Goal: Information Seeking & Learning: Find specific fact

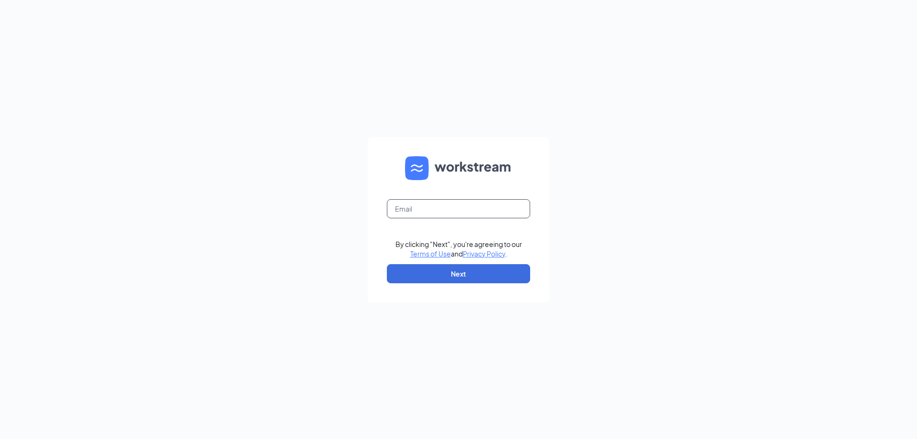
drag, startPoint x: 435, startPoint y: 213, endPoint x: 466, endPoint y: 210, distance: 31.2
click at [435, 213] on input "text" at bounding box center [458, 208] width 143 height 19
type input "[EMAIL_ADDRESS][DOMAIN_NAME]"
click at [473, 269] on button "Next" at bounding box center [458, 273] width 143 height 19
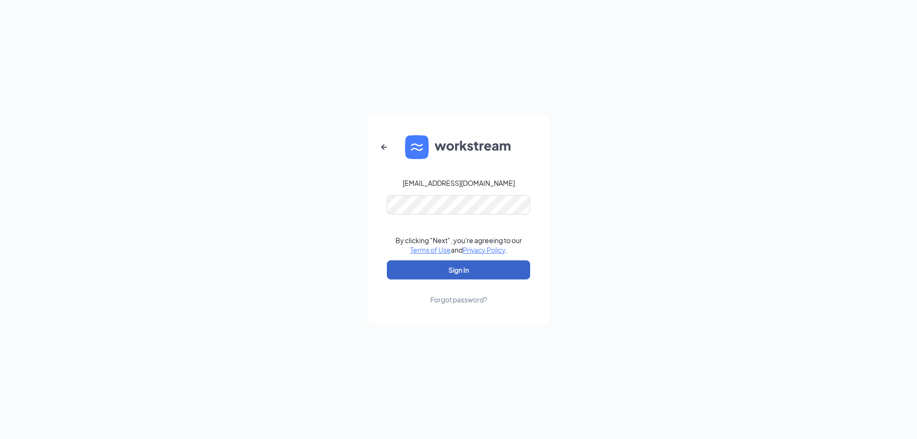
click at [460, 274] on button "Sign In" at bounding box center [458, 269] width 143 height 19
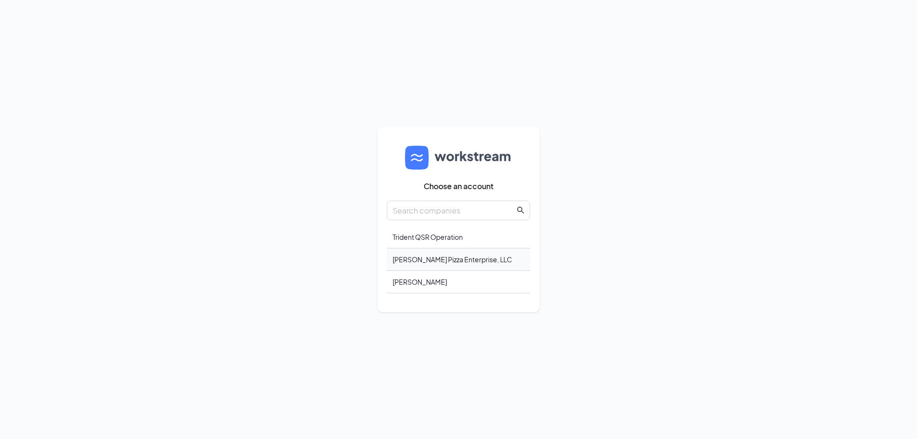
click at [437, 258] on div "[PERSON_NAME] Pizza Enterprise, LLC" at bounding box center [458, 259] width 143 height 22
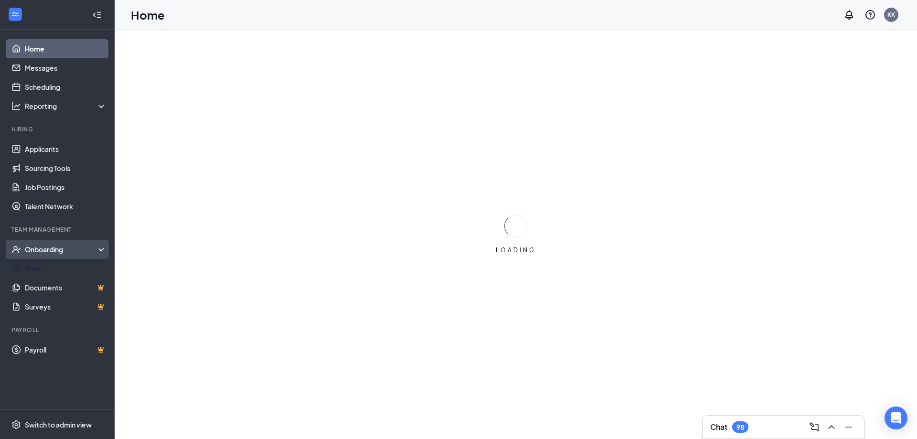
click at [51, 254] on div "Onboarding" at bounding box center [62, 250] width 74 height 10
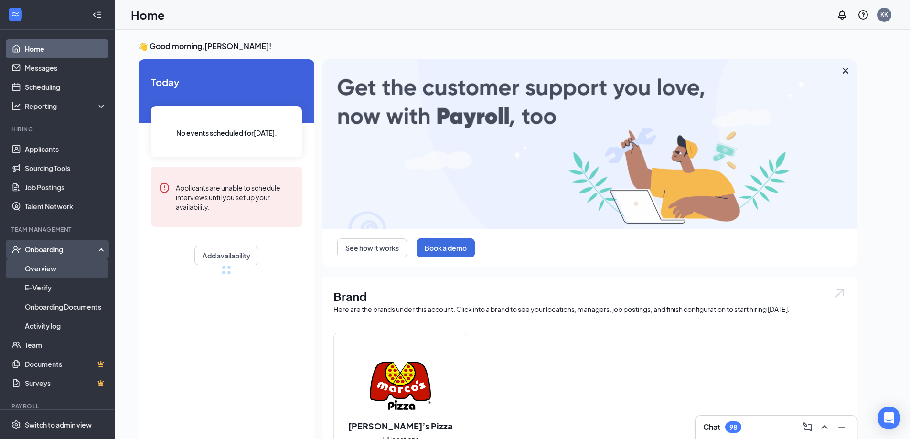
click at [56, 273] on link "Overview" at bounding box center [66, 268] width 82 height 19
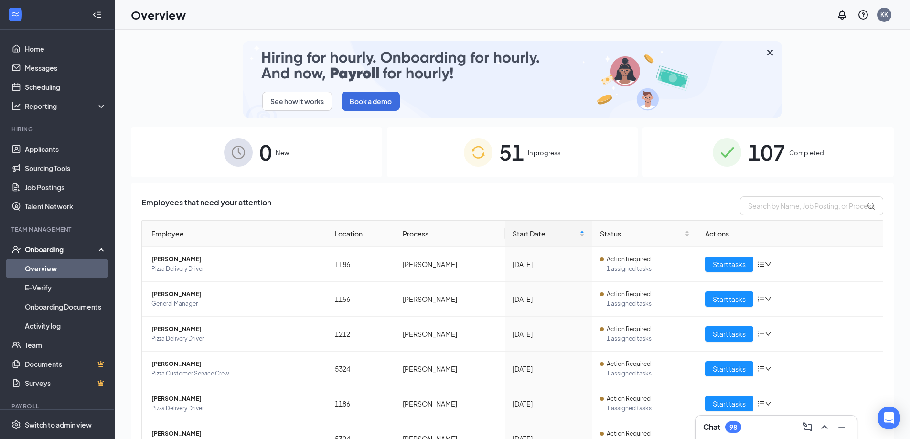
click at [515, 146] on span "51" at bounding box center [511, 152] width 25 height 33
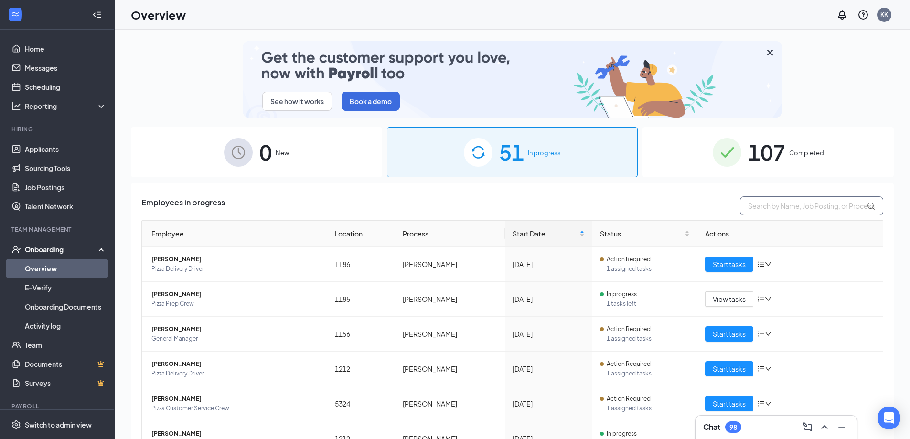
click at [760, 206] on input "text" at bounding box center [811, 205] width 143 height 19
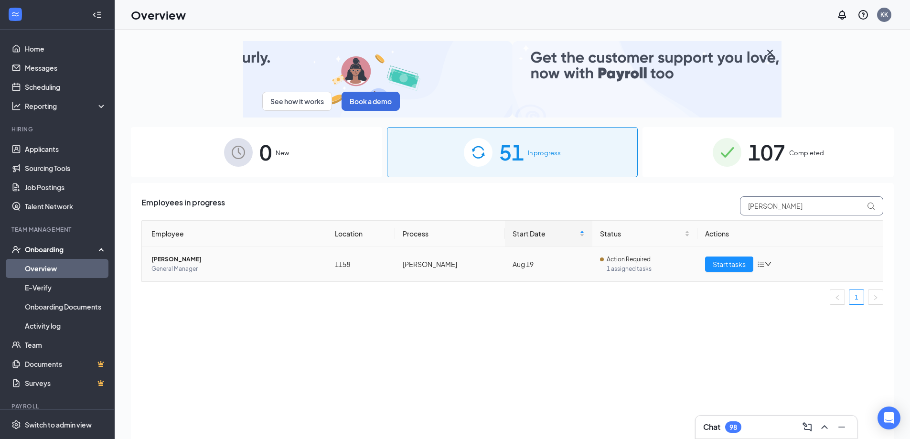
type input "wells"
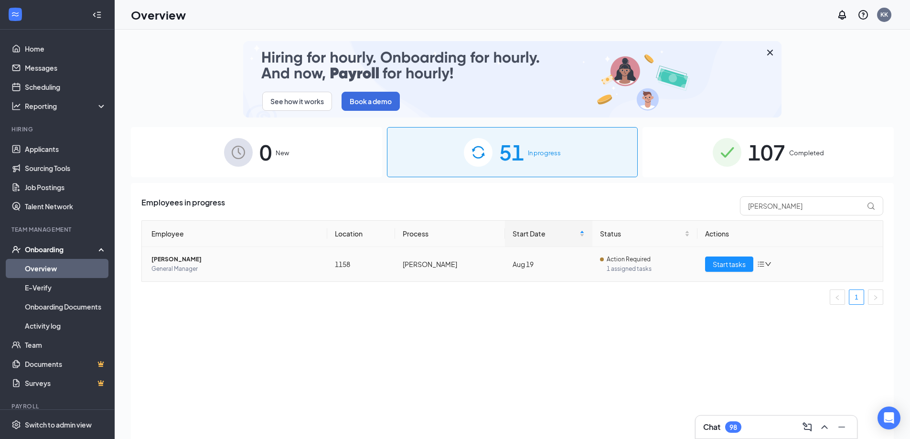
click at [170, 268] on span "General Manager" at bounding box center [235, 269] width 168 height 10
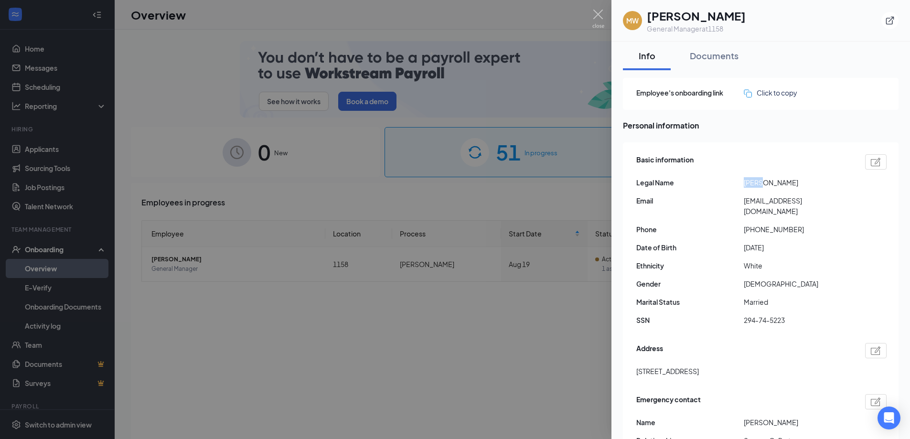
drag, startPoint x: 760, startPoint y: 184, endPoint x: 738, endPoint y: 179, distance: 22.5
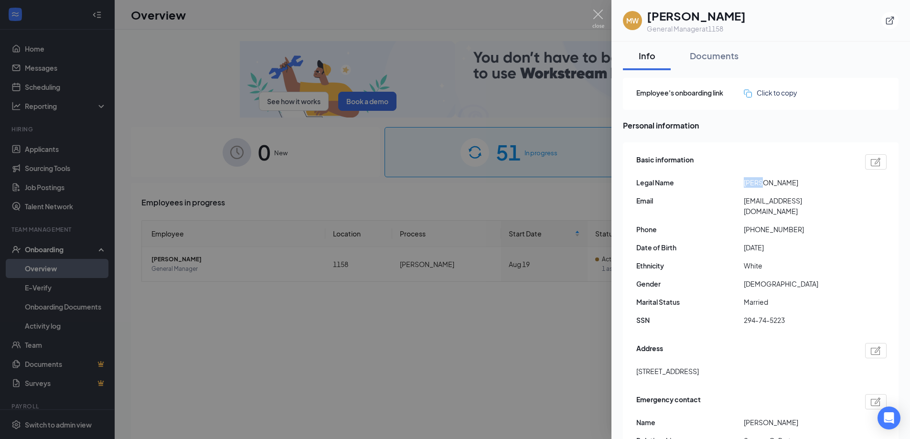
click at [738, 179] on div "Legal Name Mark Wells" at bounding box center [761, 182] width 250 height 11
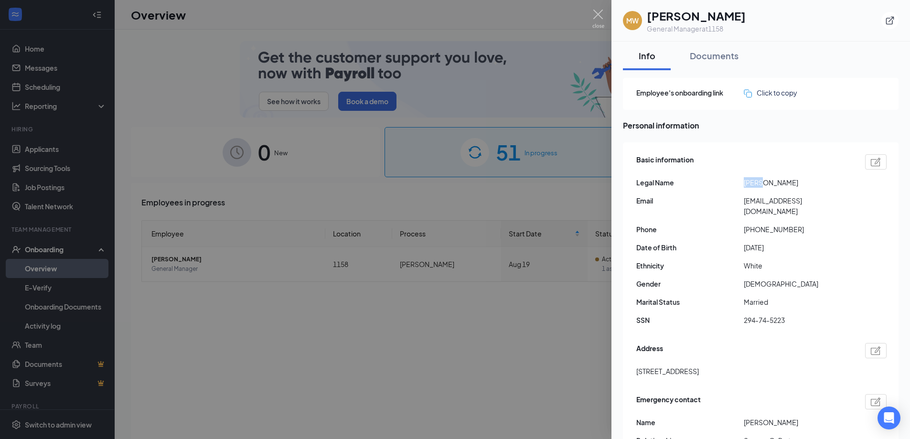
copy div "Mark"
drag, startPoint x: 776, startPoint y: 182, endPoint x: 763, endPoint y: 183, distance: 12.4
click at [763, 183] on span "Mark Wells" at bounding box center [797, 182] width 107 height 11
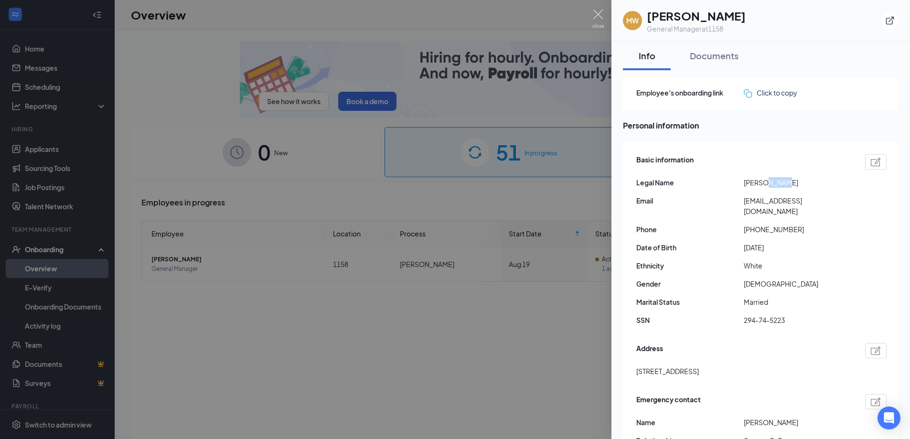
copy span "Wells"
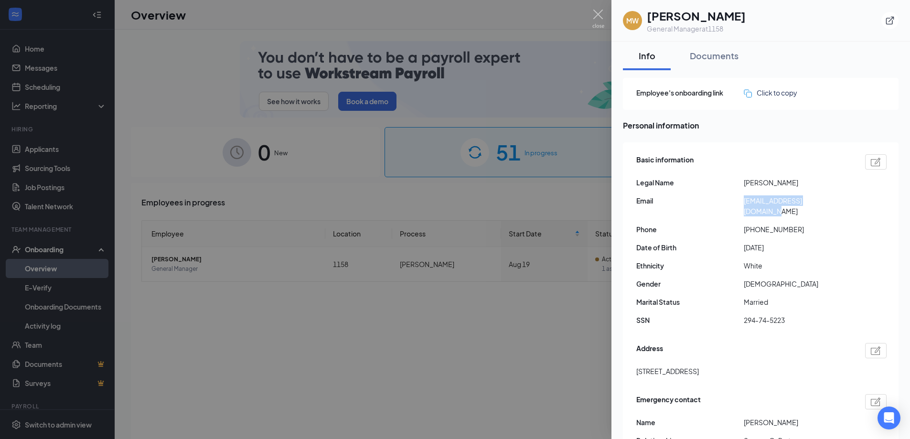
drag, startPoint x: 824, startPoint y: 201, endPoint x: 744, endPoint y: 203, distance: 80.3
click at [744, 203] on span "onelongaddress@gmail.com" at bounding box center [797, 205] width 107 height 21
copy span "onelongaddress@gmail.com"
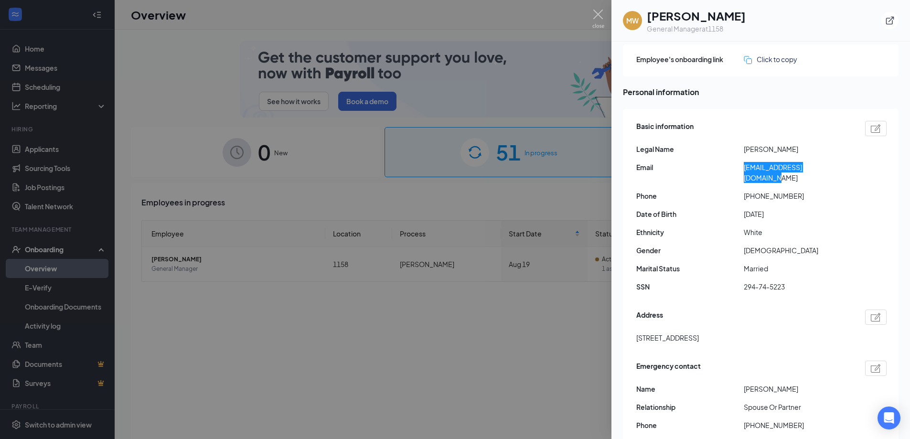
scroll to position [143, 0]
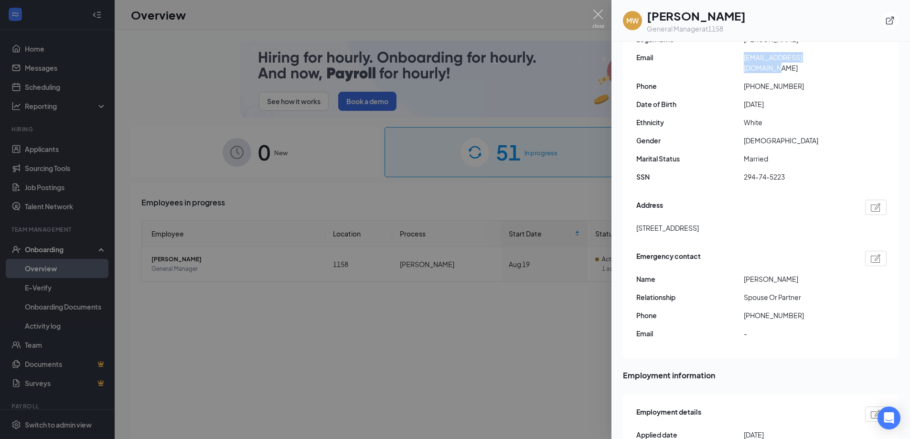
drag, startPoint x: 633, startPoint y: 215, endPoint x: 694, endPoint y: 222, distance: 61.5
click at [694, 222] on div "Basic information Legal Name Mark Wells Email onelongaddress@gmail.com Phone +1…" at bounding box center [761, 178] width 276 height 359
copy span "4581 northcrossct"
drag, startPoint x: 719, startPoint y: 217, endPoint x: 696, endPoint y: 216, distance: 22.5
click at [696, 223] on span "4581 northcrossct Batavia OH US 45103" at bounding box center [667, 228] width 63 height 11
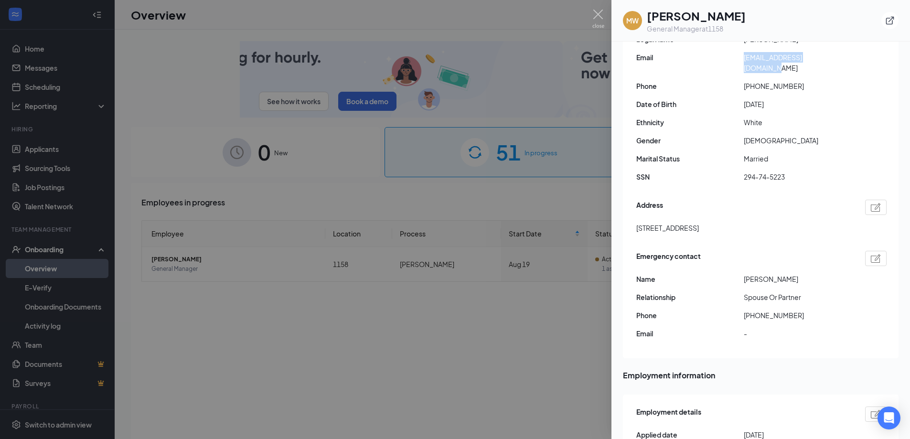
copy span "Batavia"
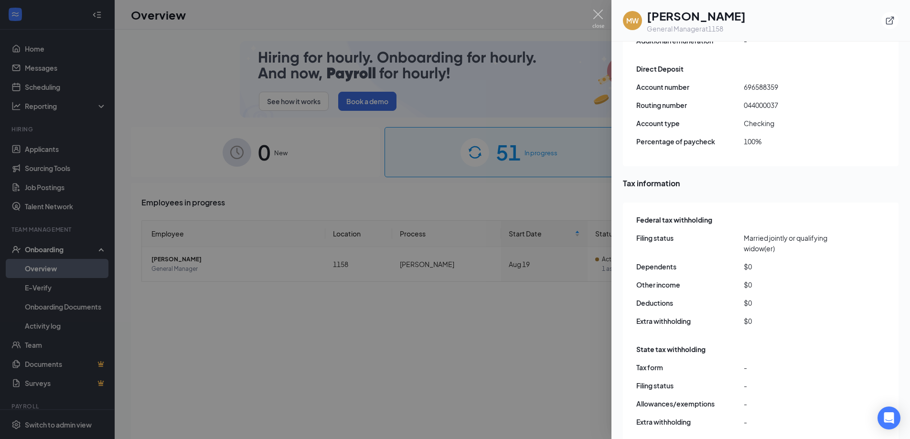
scroll to position [764, 0]
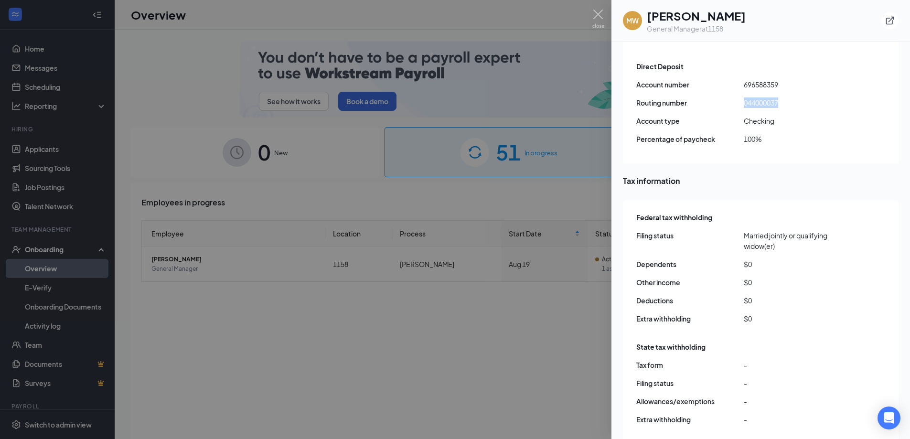
drag, startPoint x: 779, startPoint y: 94, endPoint x: 733, endPoint y: 91, distance: 46.9
click at [733, 97] on div "Routing number 044000037" at bounding box center [761, 102] width 250 height 11
copy div "044000037"
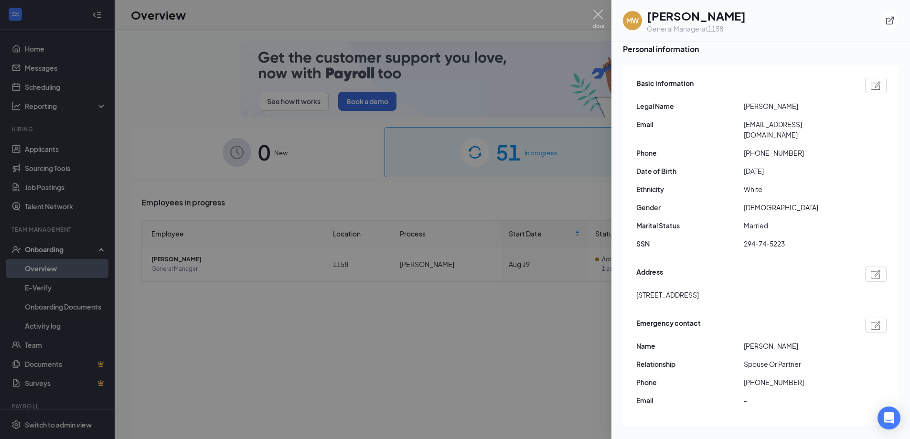
scroll to position [0, 0]
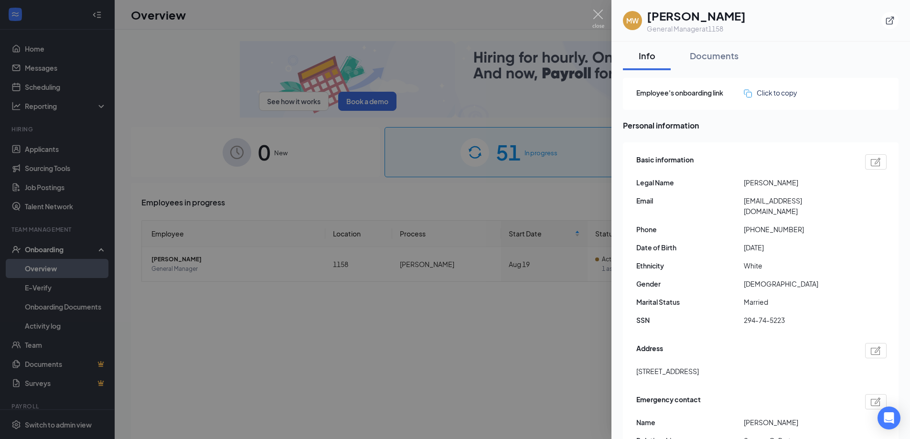
click at [435, 380] on div at bounding box center [455, 219] width 910 height 439
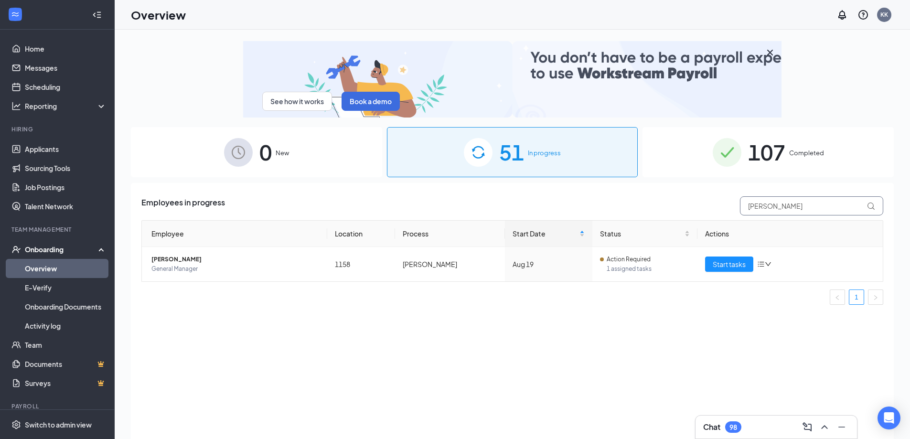
drag, startPoint x: 773, startPoint y: 205, endPoint x: 682, endPoint y: 190, distance: 92.1
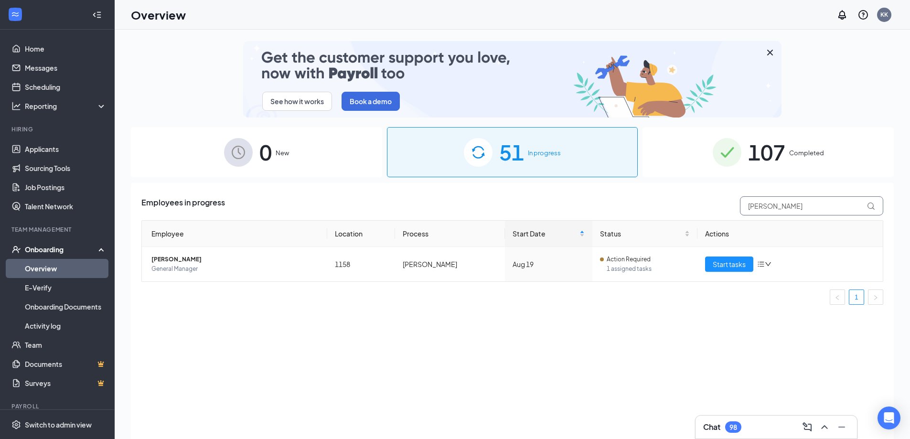
click at [682, 190] on div "Employees in progress wells Employee Location Process Start Date Status Actions…" at bounding box center [512, 323] width 763 height 280
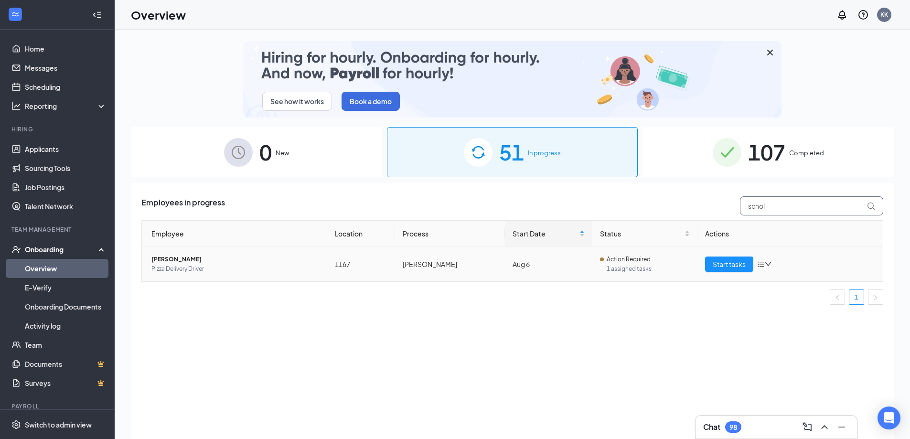
type input "schol"
click at [180, 260] on span "Zachary J Scholz" at bounding box center [235, 260] width 168 height 10
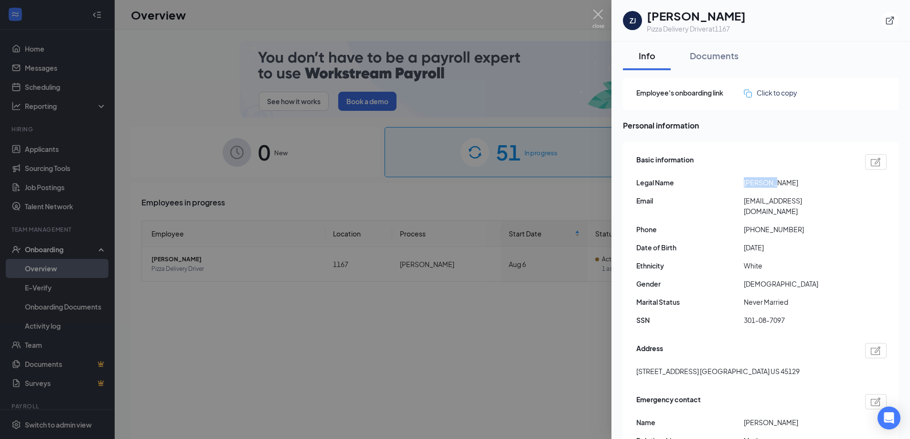
drag, startPoint x: 764, startPoint y: 184, endPoint x: 741, endPoint y: 184, distance: 22.9
click at [741, 184] on div "Legal Name Zachary J Scholz" at bounding box center [761, 182] width 250 height 11
click at [857, 175] on div "Basic information Legal Name Zachary J Scholz Email zscholz@outlook.com Phone +…" at bounding box center [761, 242] width 250 height 181
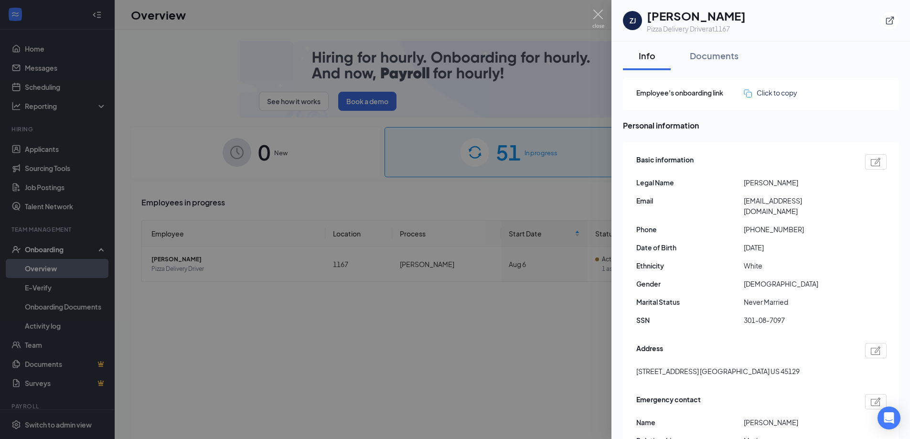
drag, startPoint x: 799, startPoint y: 182, endPoint x: 775, endPoint y: 183, distance: 24.4
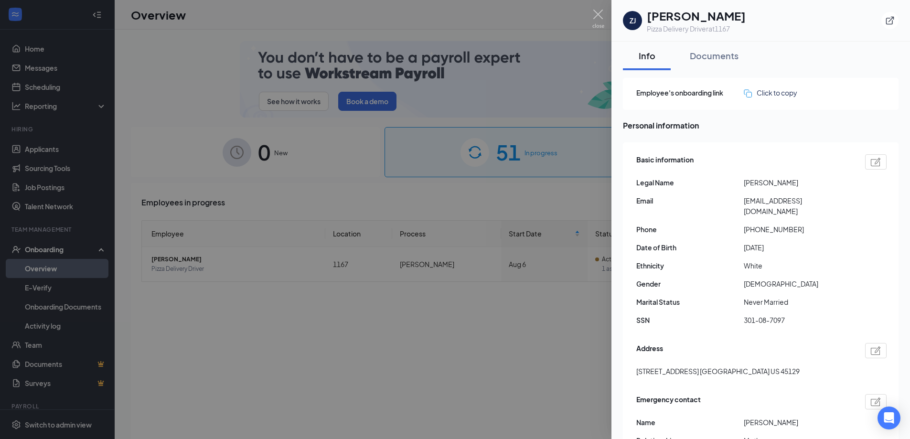
click at [775, 183] on span "Zachary J Scholz" at bounding box center [797, 182] width 107 height 11
copy span "Scholz"
drag, startPoint x: 774, startPoint y: 205, endPoint x: 729, endPoint y: 204, distance: 45.4
click at [729, 204] on div "Basic information Legal Name Zachary J Scholz Email zscholz@outlook.com Phone +…" at bounding box center [761, 242] width 250 height 181
copy div "zscholz@outlook.com"
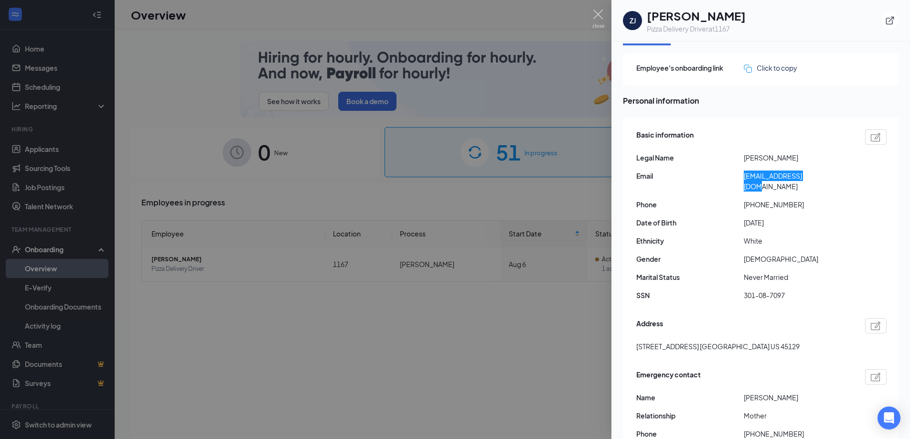
scroll to position [48, 0]
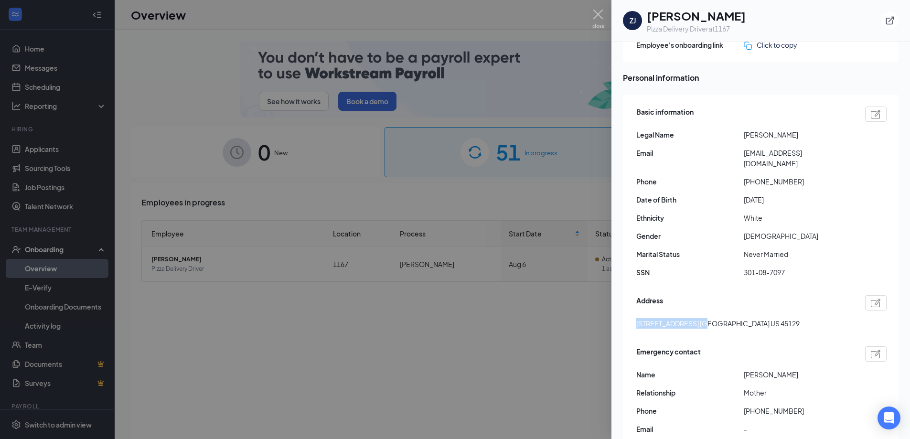
drag, startPoint x: 633, startPoint y: 313, endPoint x: 692, endPoint y: 314, distance: 59.7
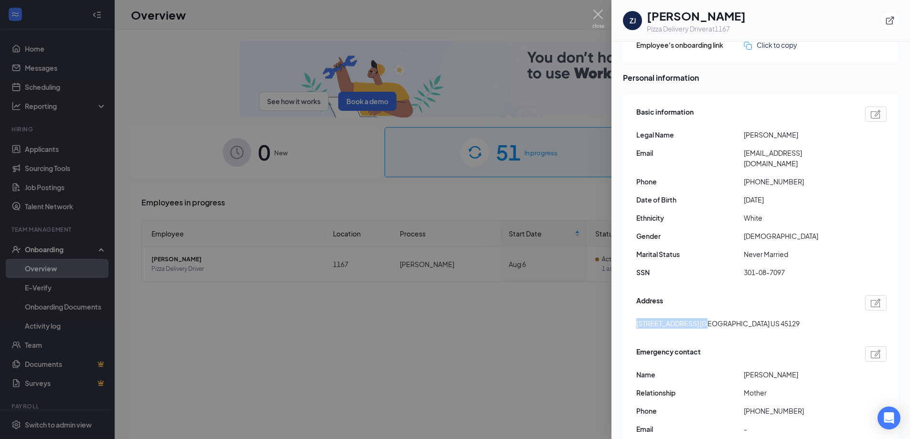
click at [692, 314] on div "Basic information Legal Name Zachary J Scholz Email zscholz@outlook.com Phone +…" at bounding box center [761, 274] width 276 height 359
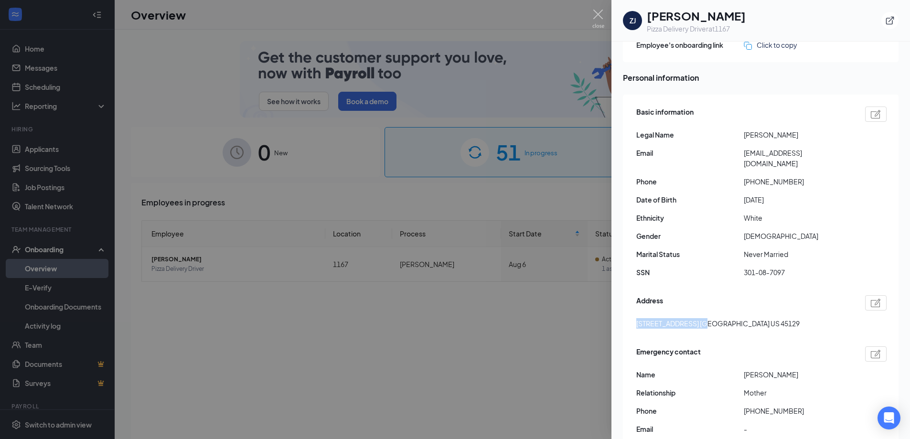
copy span "7120 plainfield rd."
click at [713, 323] on div "Address 7120 plainfield rd. Silverton OH US 45129" at bounding box center [761, 314] width 250 height 43
drag, startPoint x: 720, startPoint y: 315, endPoint x: 691, endPoint y: 316, distance: 28.7
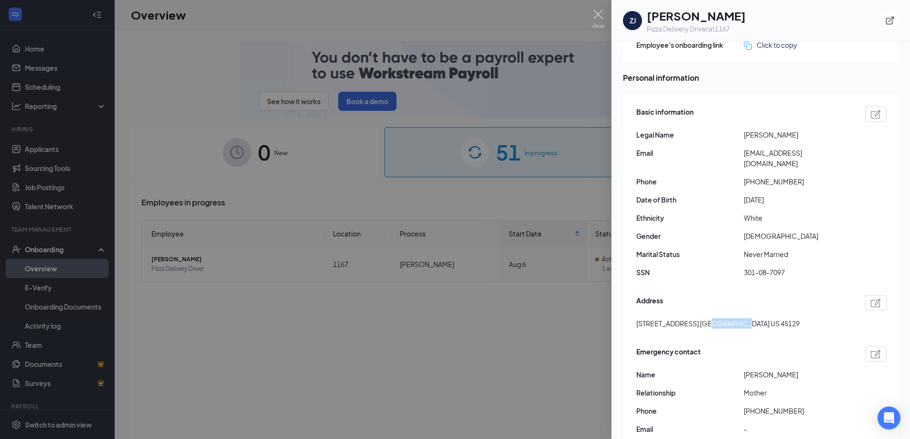
click at [693, 318] on span "7120 plainfield rd. Silverton OH US 45129" at bounding box center [717, 323] width 163 height 11
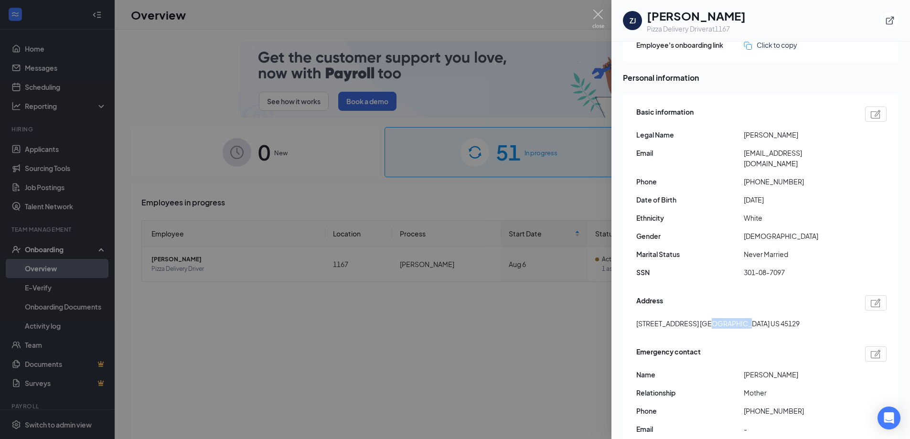
copy span "Silverton"
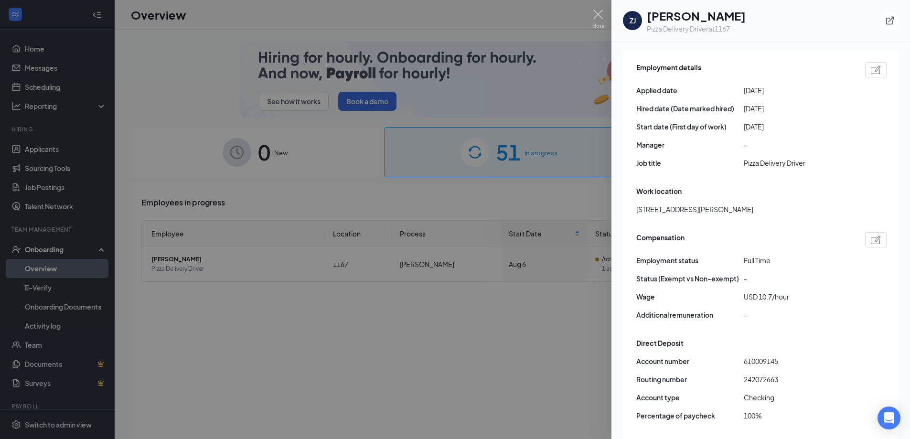
scroll to position [573, 0]
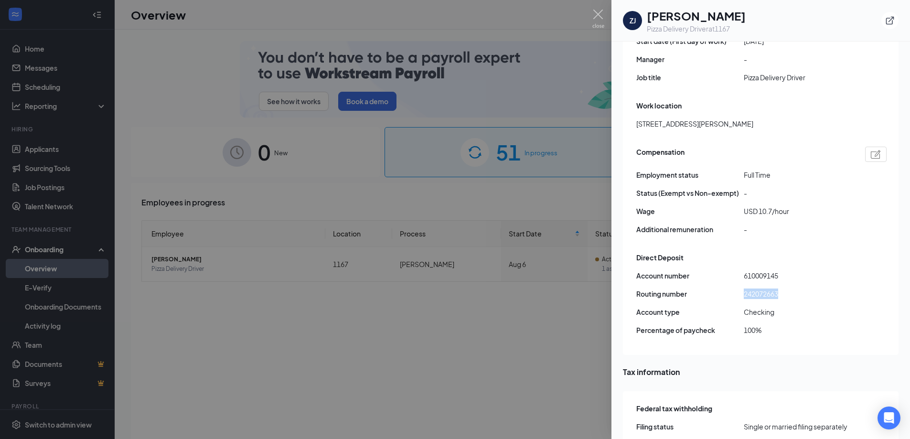
drag, startPoint x: 778, startPoint y: 285, endPoint x: 734, endPoint y: 285, distance: 44.4
click at [734, 288] on div "Routing number 242072663" at bounding box center [761, 293] width 250 height 11
click at [814, 288] on span "242072663" at bounding box center [797, 293] width 107 height 11
drag, startPoint x: 786, startPoint y: 258, endPoint x: 740, endPoint y: 266, distance: 46.5
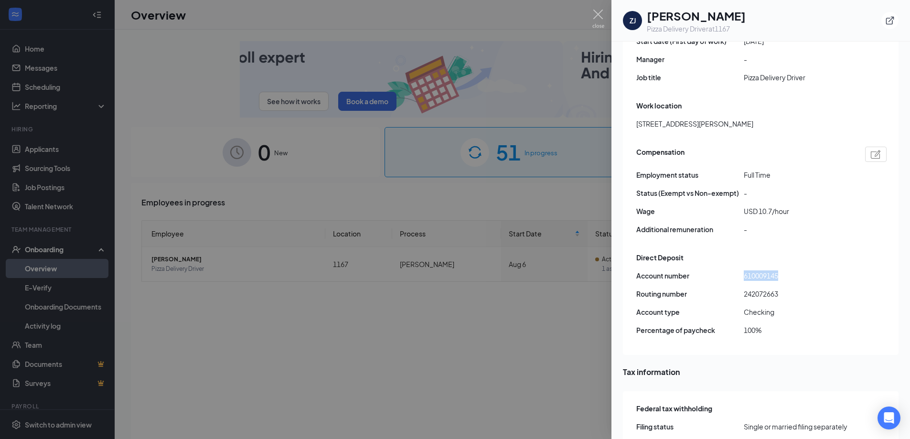
click at [740, 266] on div "Direct Deposit Account number 610009145 Routing number 242072663 Account type C…" at bounding box center [761, 296] width 250 height 93
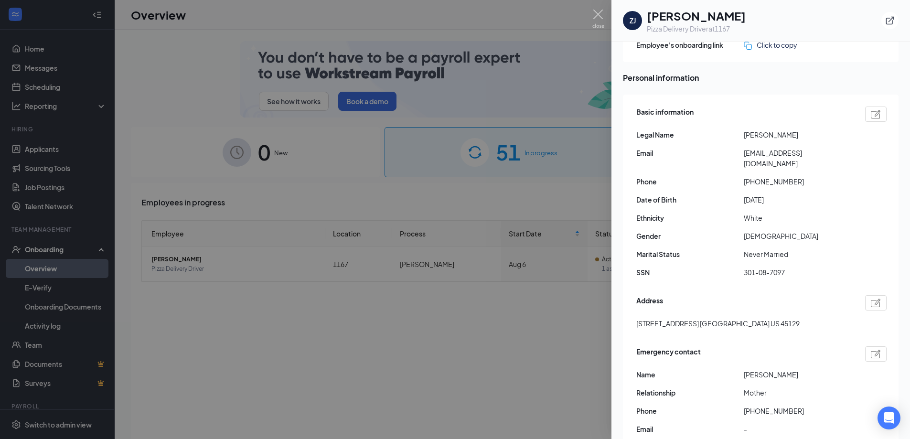
scroll to position [0, 0]
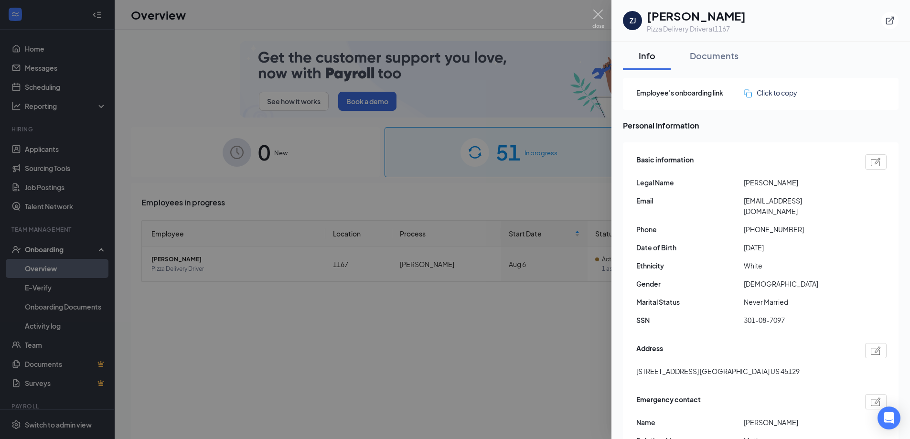
click at [563, 344] on div at bounding box center [455, 219] width 910 height 439
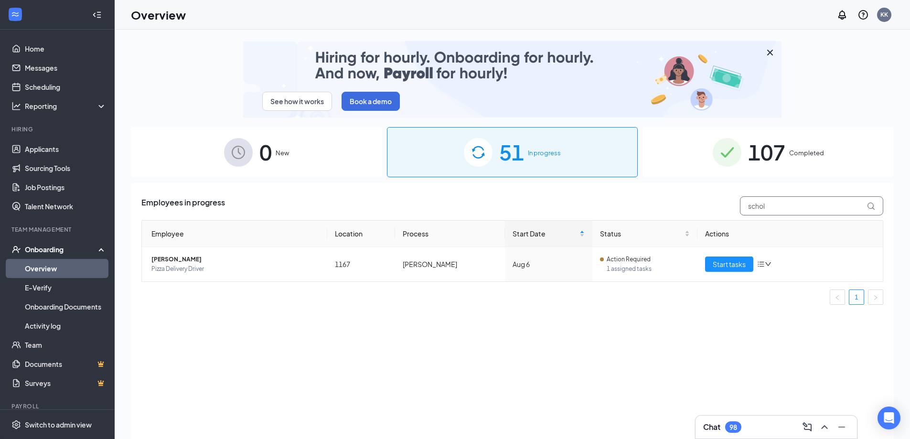
drag, startPoint x: 741, startPoint y: 200, endPoint x: 733, endPoint y: 200, distance: 8.6
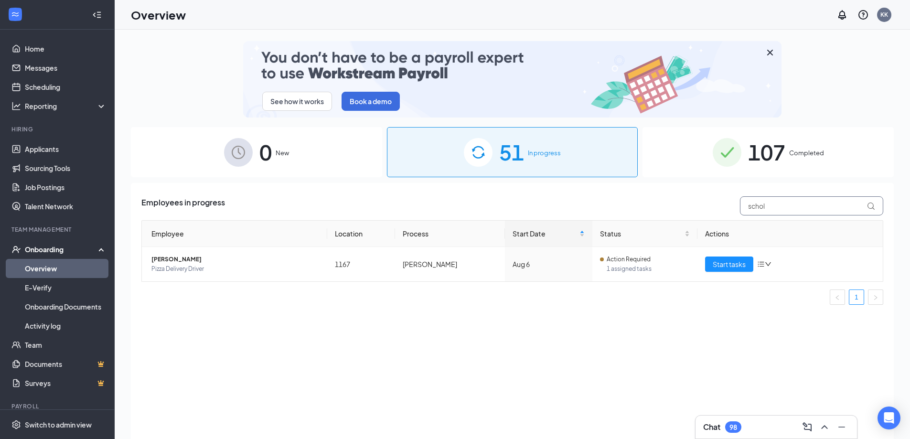
click at [733, 200] on div "Employees in progress schol" at bounding box center [512, 205] width 742 height 19
drag, startPoint x: 775, startPoint y: 206, endPoint x: 738, endPoint y: 210, distance: 37.0
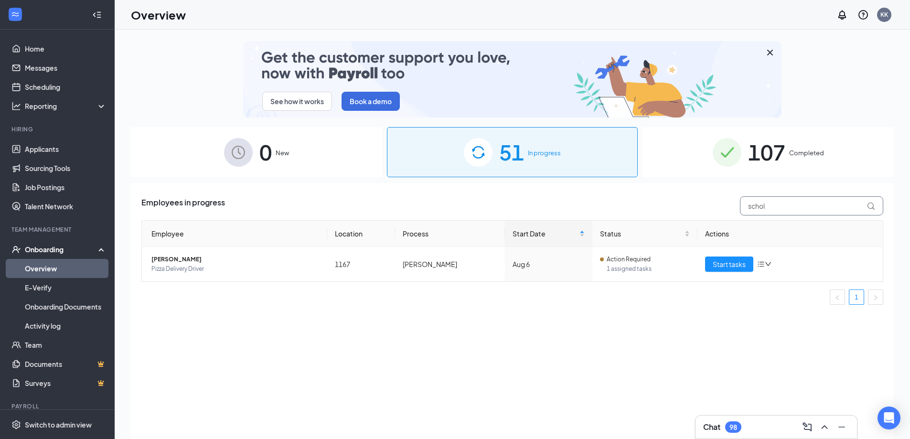
click at [737, 210] on div "schol" at bounding box center [809, 205] width 148 height 19
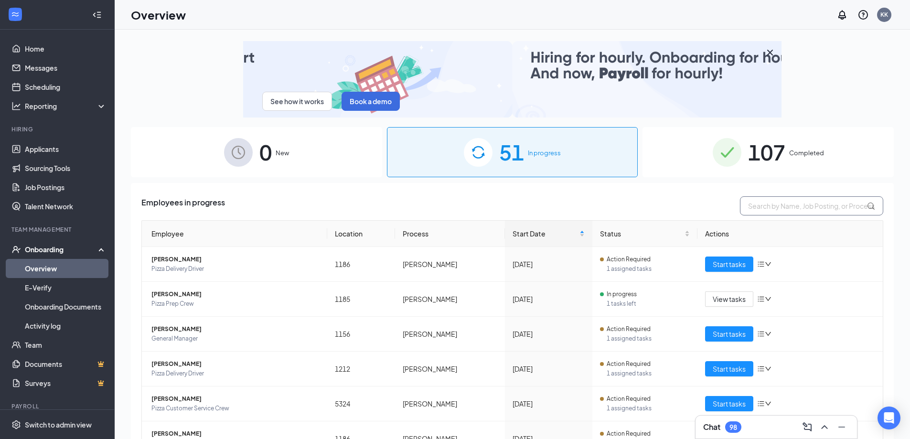
click at [750, 205] on input "text" at bounding box center [811, 205] width 143 height 19
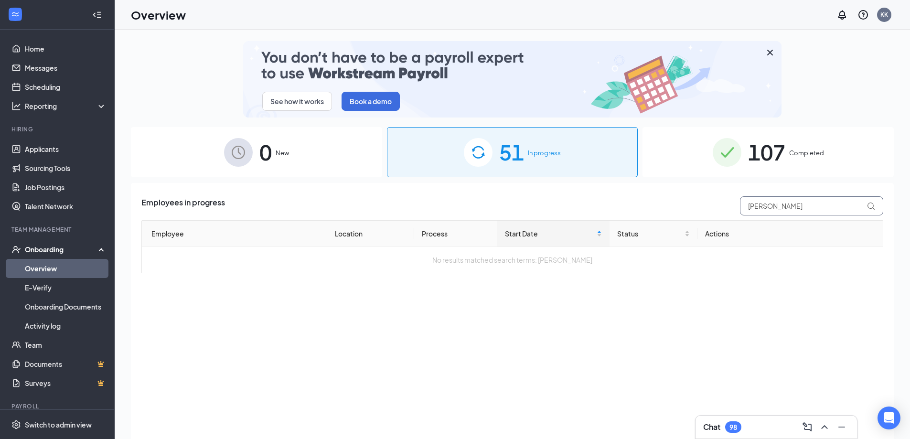
type input "huffman"
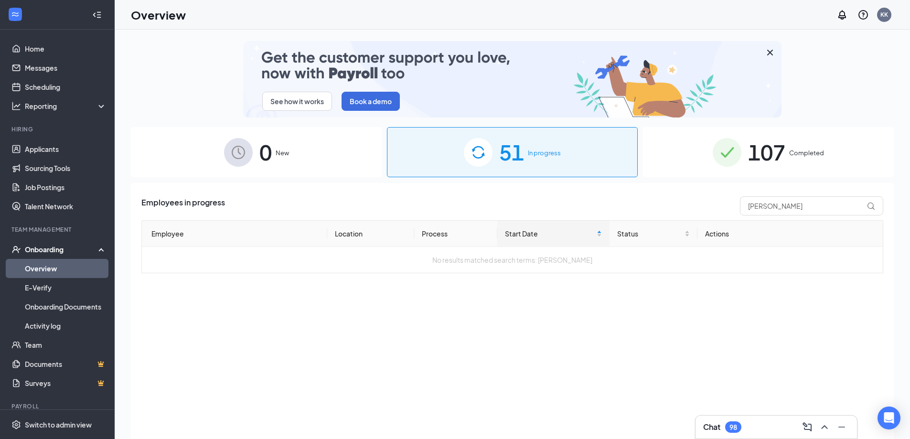
click at [800, 152] on span "Completed" at bounding box center [806, 153] width 35 height 10
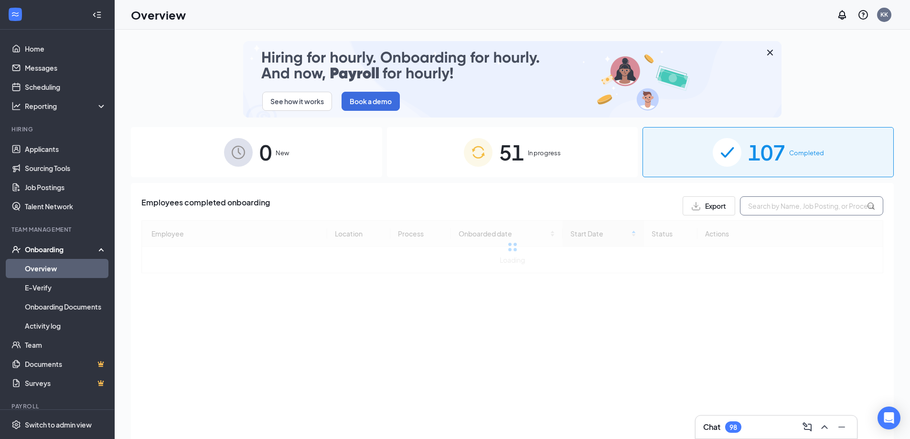
click at [778, 200] on input "text" at bounding box center [811, 205] width 143 height 19
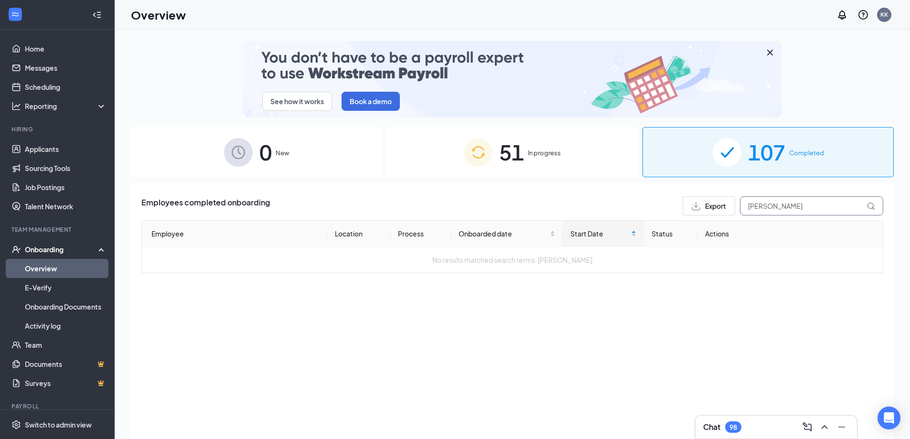
type input "huffman"
click at [529, 154] on span "In progress" at bounding box center [544, 153] width 33 height 10
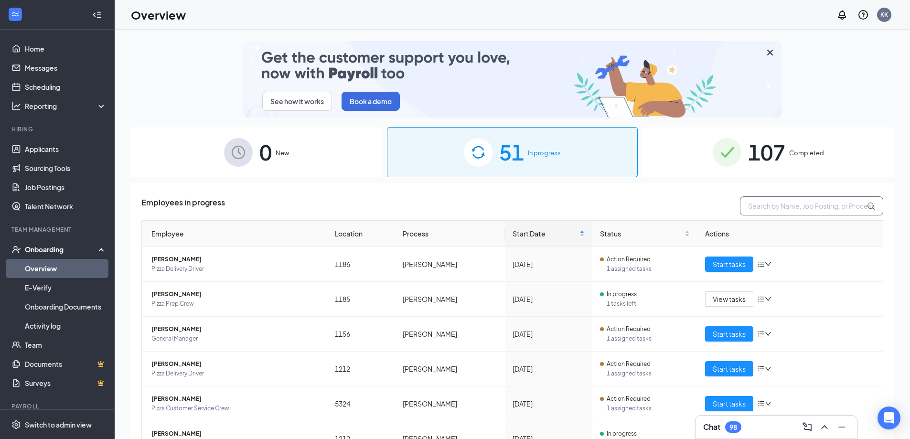
click at [759, 199] on input "text" at bounding box center [811, 205] width 143 height 19
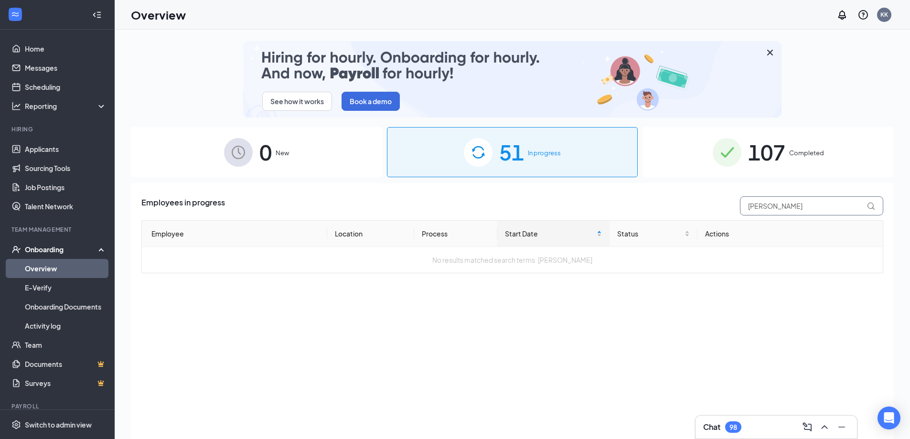
type input "huffman"
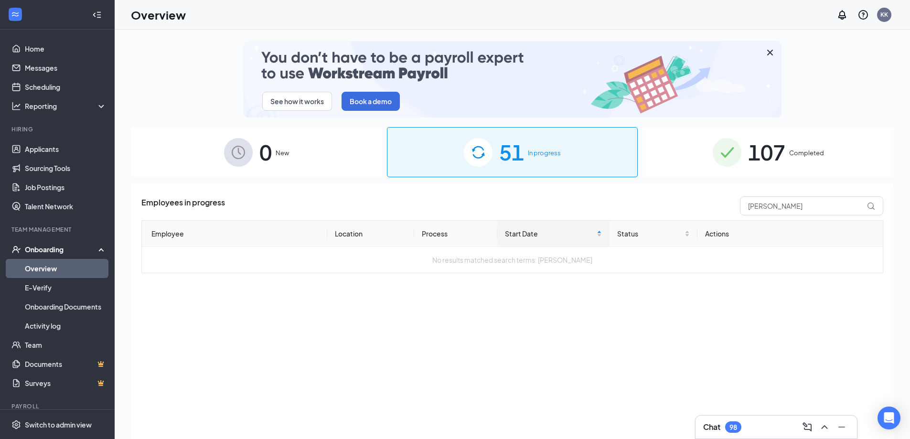
click at [770, 162] on span "107" at bounding box center [766, 152] width 37 height 33
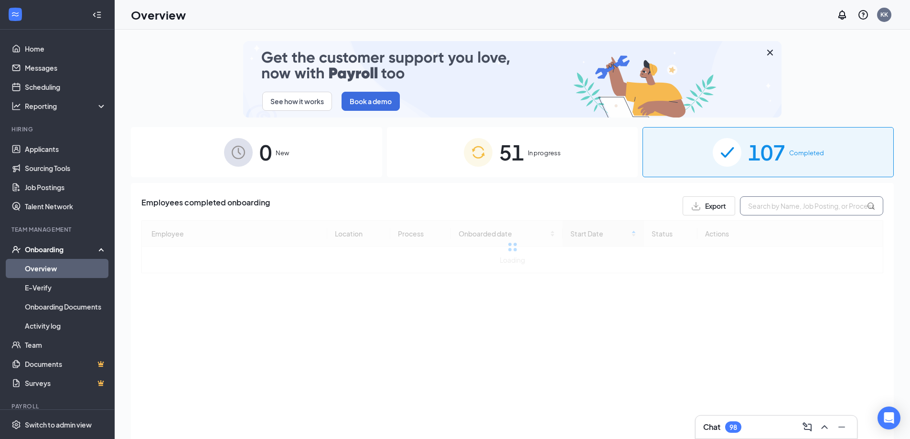
click at [782, 208] on input "text" at bounding box center [811, 205] width 143 height 19
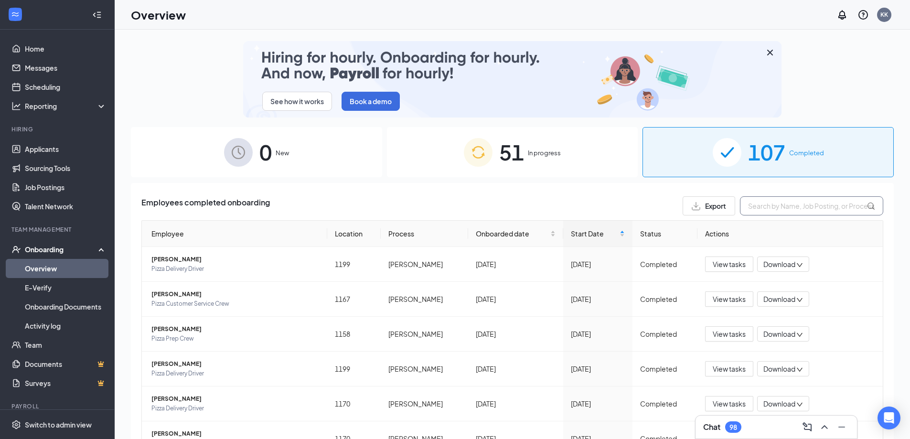
click at [741, 206] on input "text" at bounding box center [811, 205] width 143 height 19
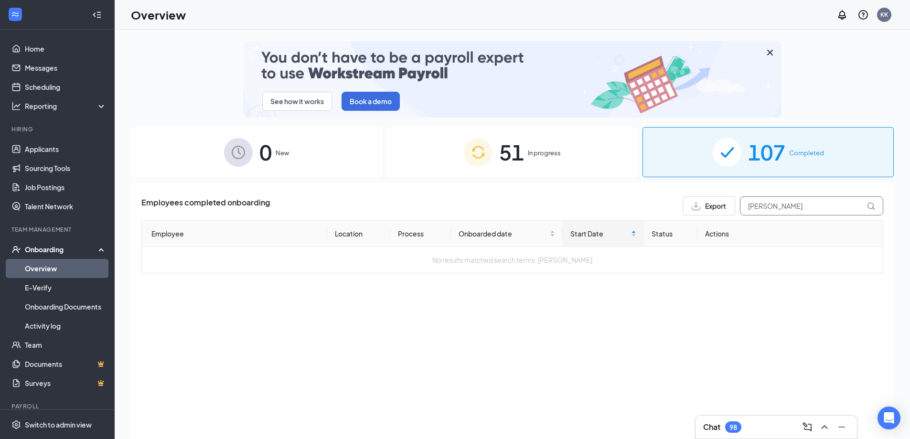
type input "andrea"
click at [550, 152] on span "In progress" at bounding box center [544, 153] width 33 height 10
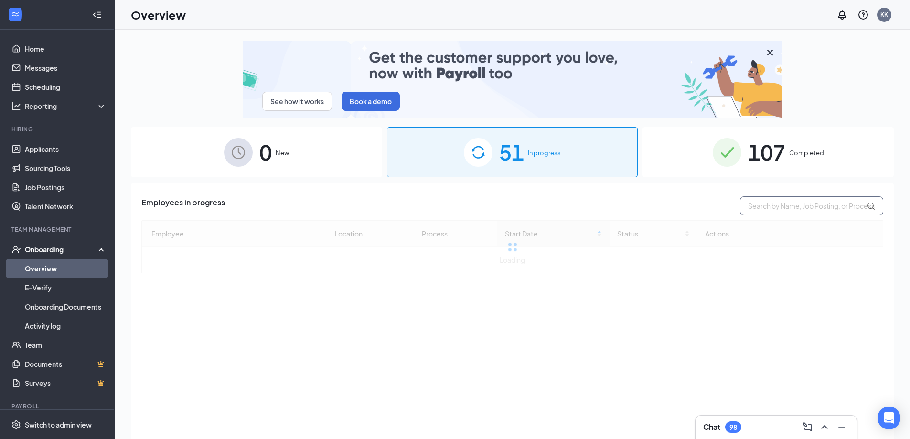
click at [752, 208] on input "text" at bounding box center [811, 205] width 143 height 19
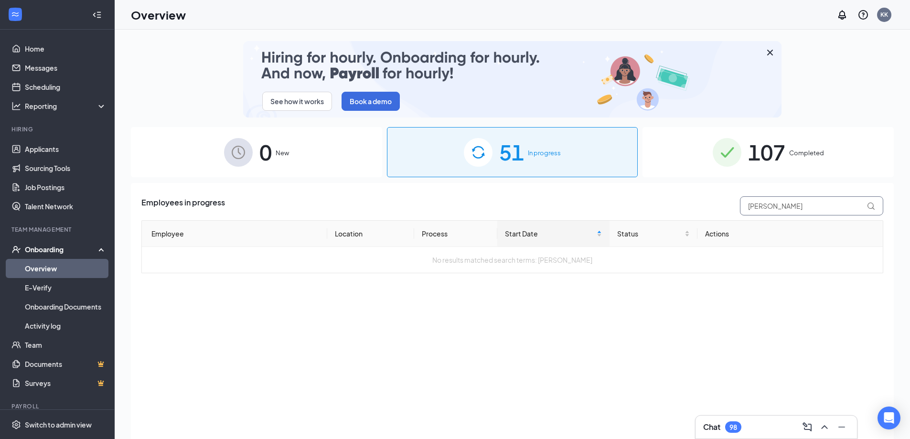
type input "andrea"
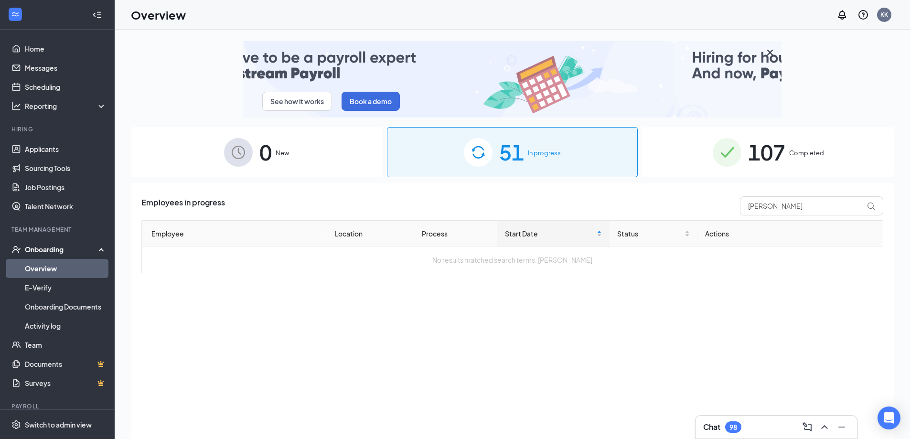
click at [790, 157] on span "Completed" at bounding box center [806, 153] width 35 height 10
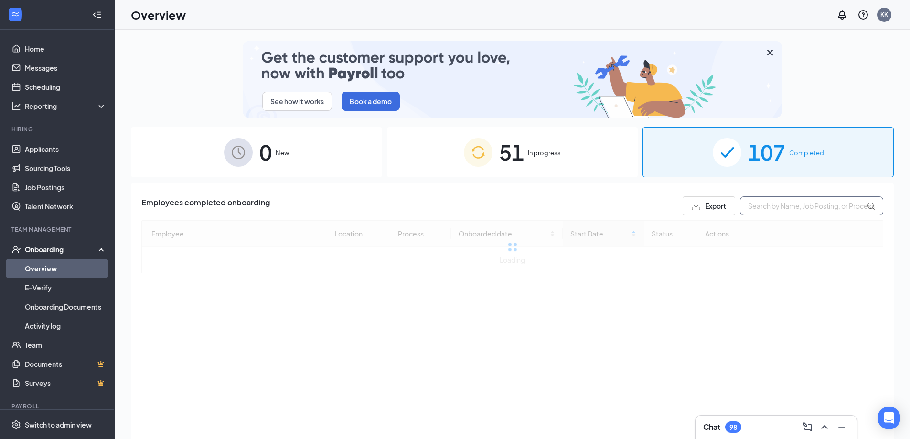
click at [780, 211] on input "text" at bounding box center [811, 205] width 143 height 19
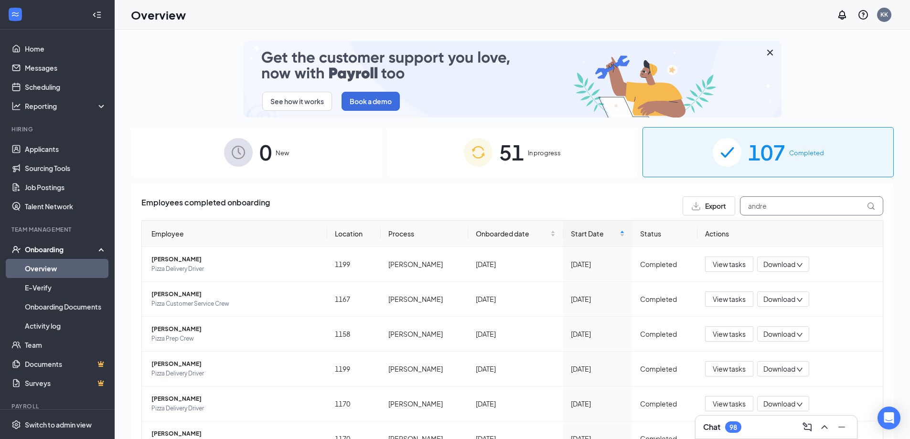
type input "andrea"
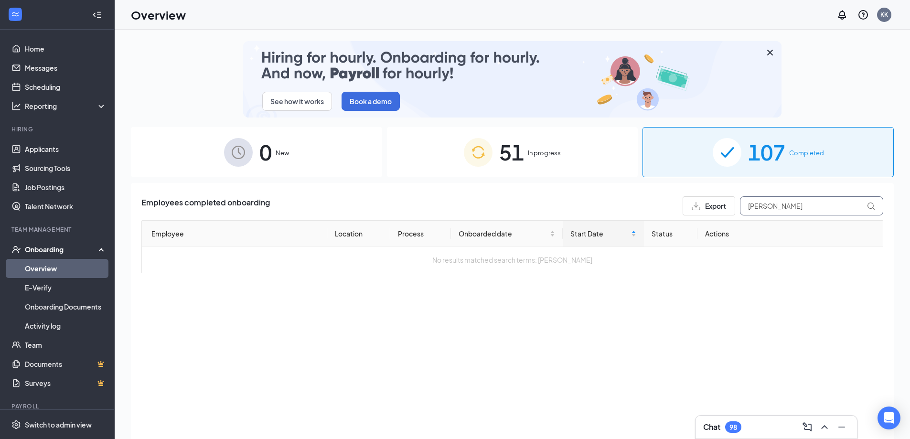
drag, startPoint x: 783, startPoint y: 205, endPoint x: 728, endPoint y: 211, distance: 55.7
click at [728, 211] on div "Export andrea" at bounding box center [782, 205] width 201 height 19
type input "huffman"
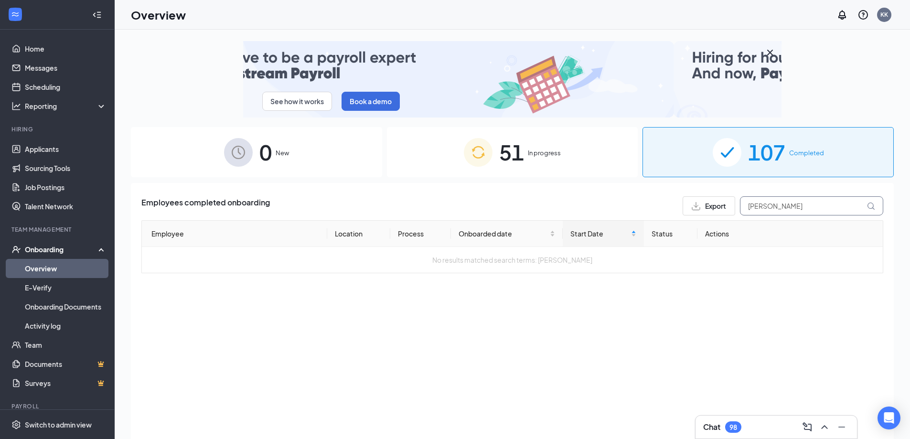
click at [868, 205] on icon at bounding box center [871, 206] width 8 height 8
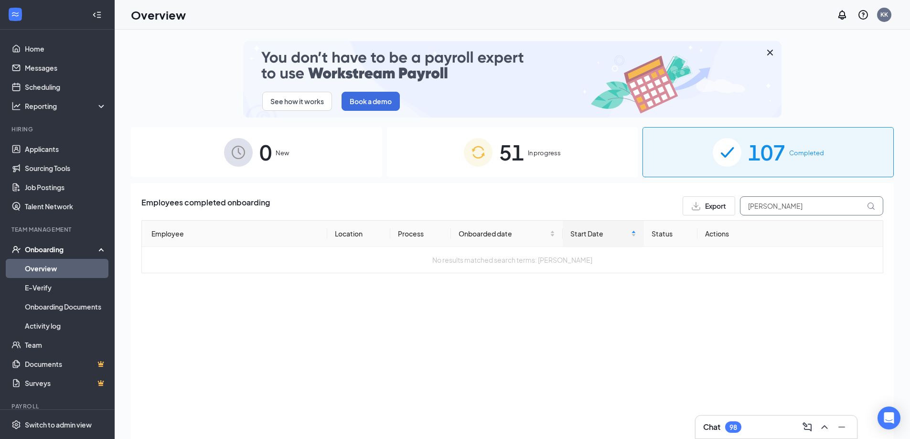
click at [868, 205] on icon at bounding box center [871, 206] width 8 height 8
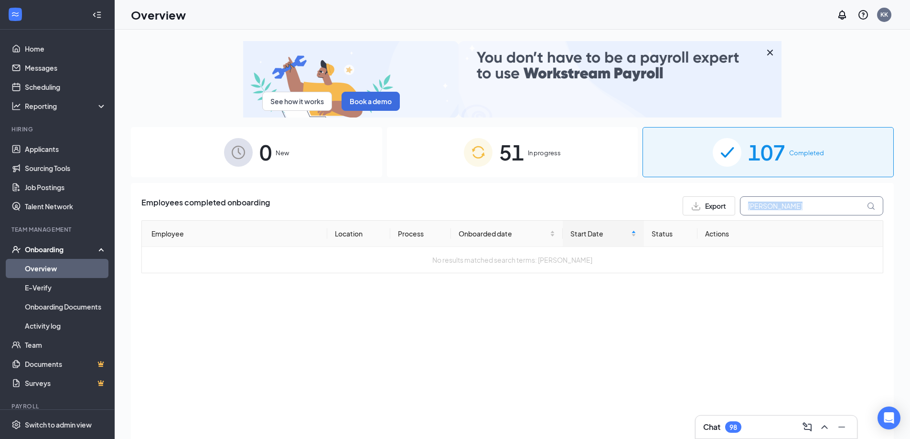
click at [868, 205] on icon at bounding box center [871, 206] width 8 height 8
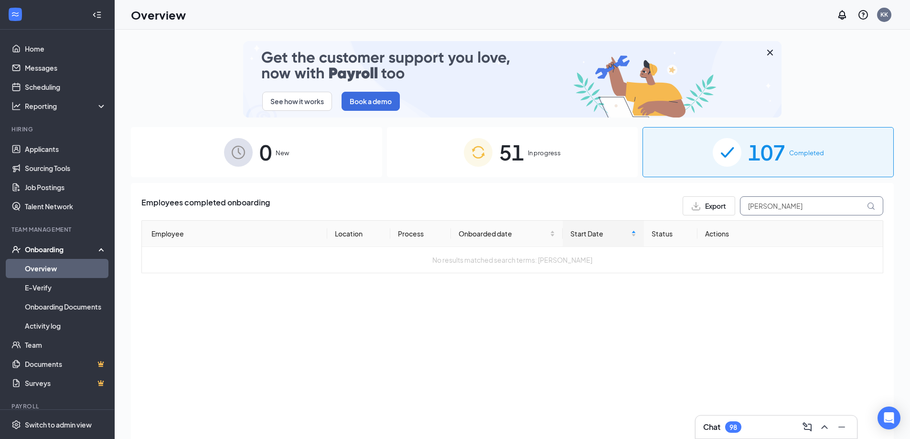
click at [868, 205] on icon at bounding box center [871, 206] width 8 height 8
click at [543, 151] on span "In progress" at bounding box center [544, 153] width 33 height 10
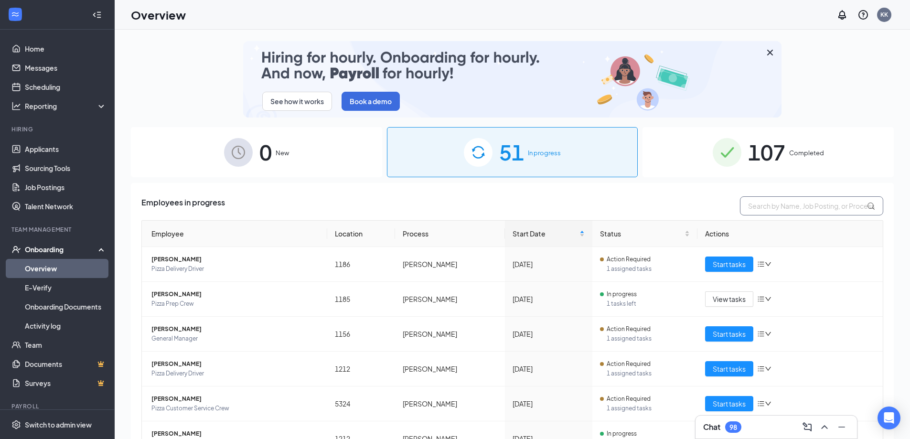
click at [760, 210] on input "text" at bounding box center [811, 205] width 143 height 19
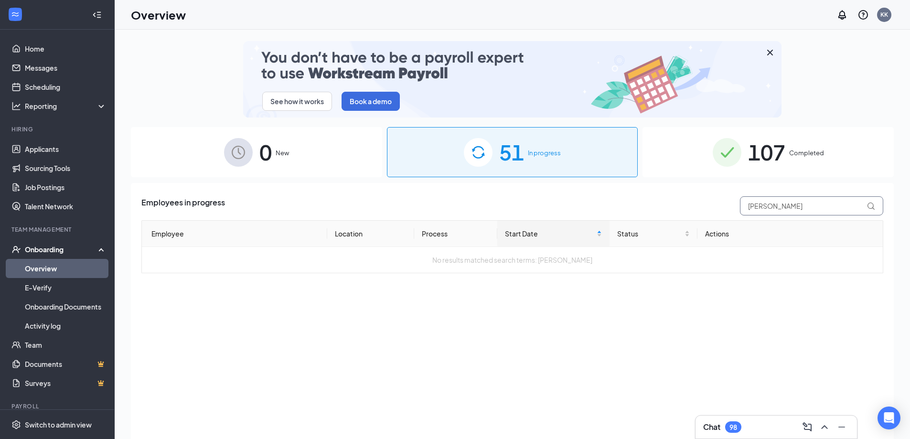
type input "huffman"
drag, startPoint x: 786, startPoint y: 204, endPoint x: 700, endPoint y: 204, distance: 85.5
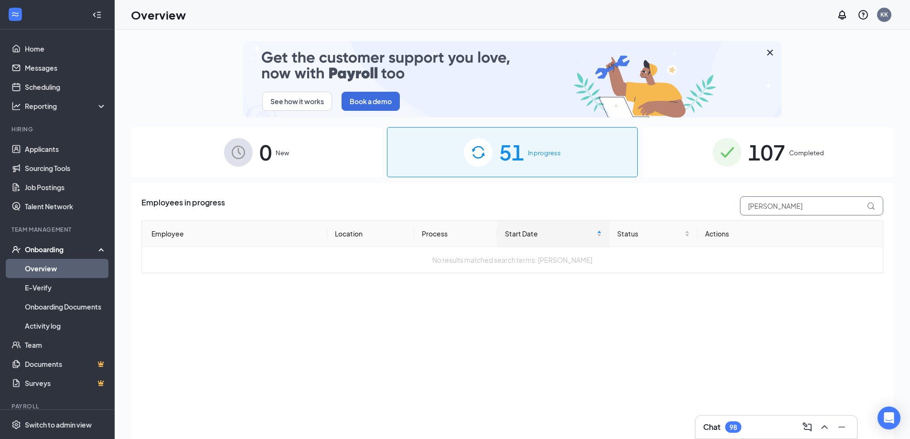
click at [702, 206] on div "Employees in progress huffman" at bounding box center [512, 205] width 742 height 19
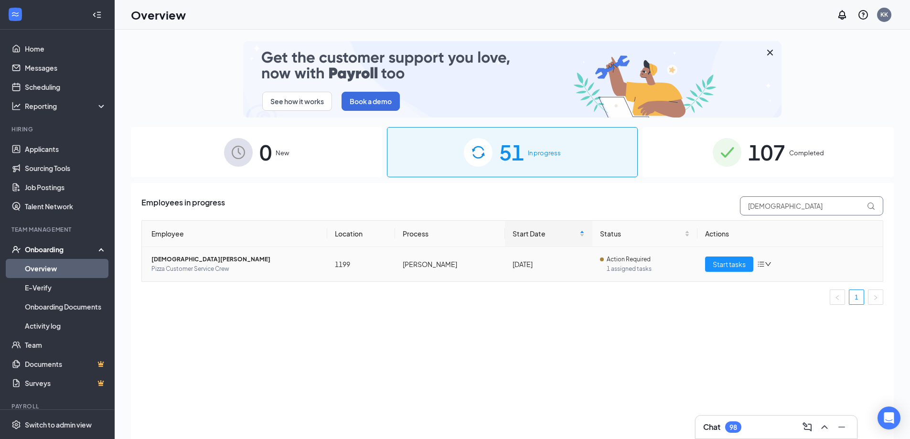
type input "[DEMOGRAPHIC_DATA]"
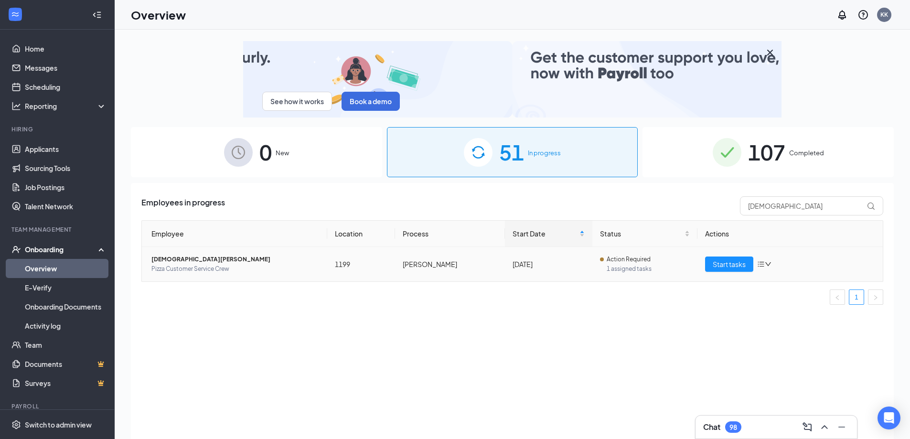
click at [197, 265] on span "Pizza Customer Service Crew" at bounding box center [235, 269] width 168 height 10
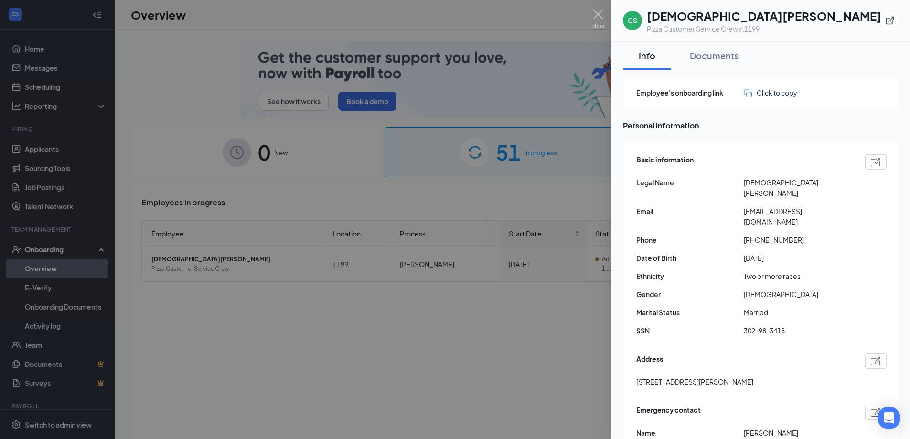
click at [173, 259] on div at bounding box center [455, 219] width 910 height 439
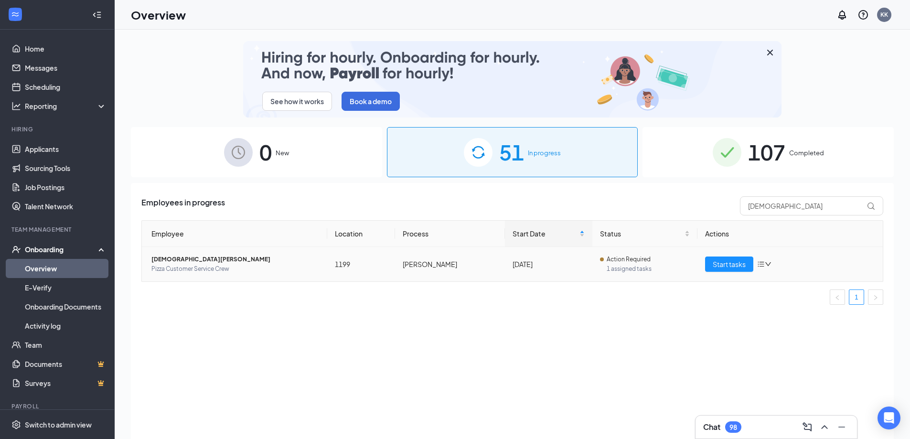
click at [200, 270] on span "Pizza Customer Service Crew" at bounding box center [235, 269] width 168 height 10
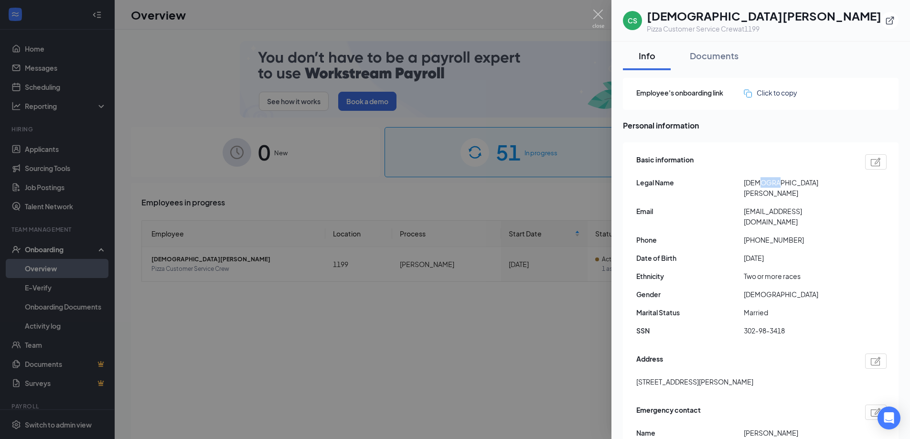
drag, startPoint x: 766, startPoint y: 184, endPoint x: 759, endPoint y: 186, distance: 7.3
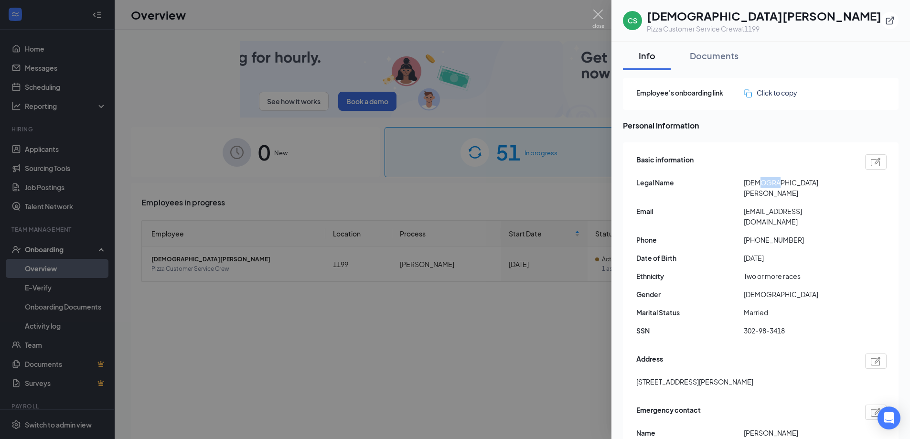
click at [756, 186] on span "[DEMOGRAPHIC_DATA][PERSON_NAME]" at bounding box center [797, 187] width 107 height 21
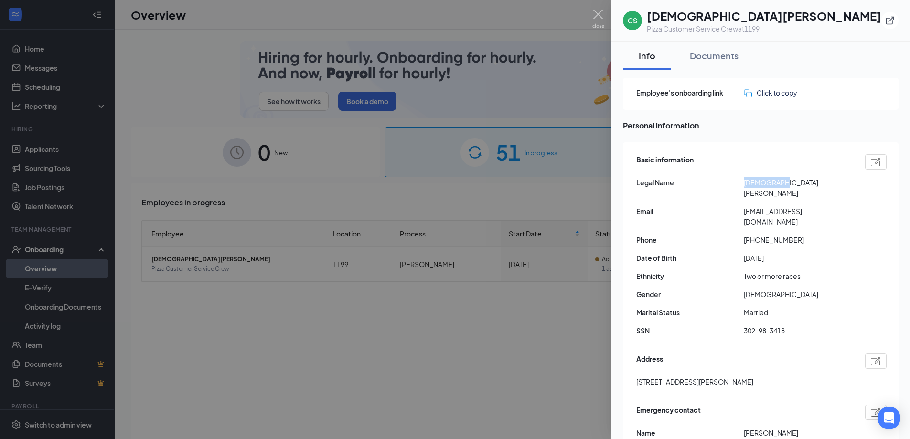
drag, startPoint x: 773, startPoint y: 184, endPoint x: 742, endPoint y: 186, distance: 31.1
click at [742, 186] on div "Legal Name [DEMOGRAPHIC_DATA][PERSON_NAME]" at bounding box center [761, 187] width 250 height 21
copy div "[DEMOGRAPHIC_DATA]"
drag, startPoint x: 795, startPoint y: 185, endPoint x: 774, endPoint y: 183, distance: 21.1
click at [774, 183] on span "[DEMOGRAPHIC_DATA][PERSON_NAME]" at bounding box center [797, 187] width 107 height 21
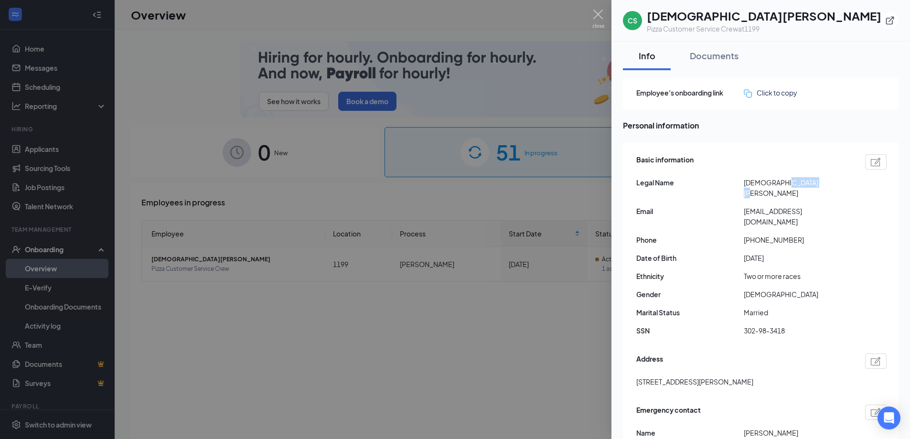
copy span "[PERSON_NAME]"
drag, startPoint x: 744, startPoint y: 201, endPoint x: 752, endPoint y: 209, distance: 11.2
click at [752, 209] on span "[EMAIL_ADDRESS][DOMAIN_NAME]" at bounding box center [797, 216] width 107 height 21
copy span "[EMAIL_ADDRESS][DOMAIN_NAME]"
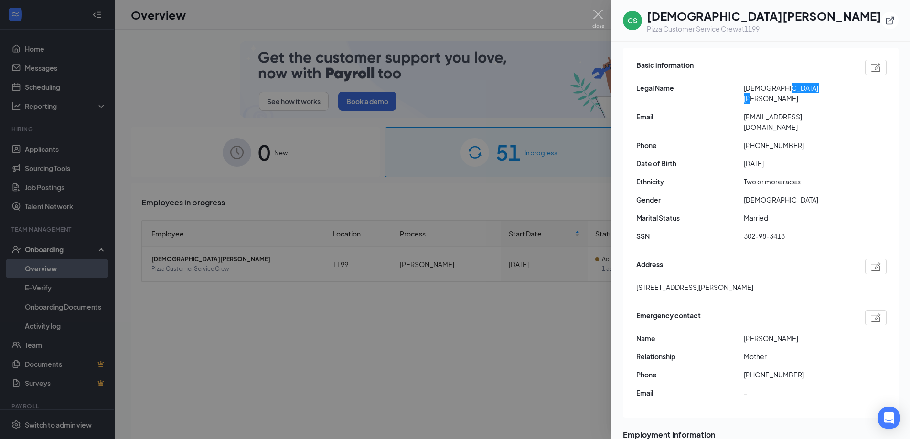
scroll to position [96, 0]
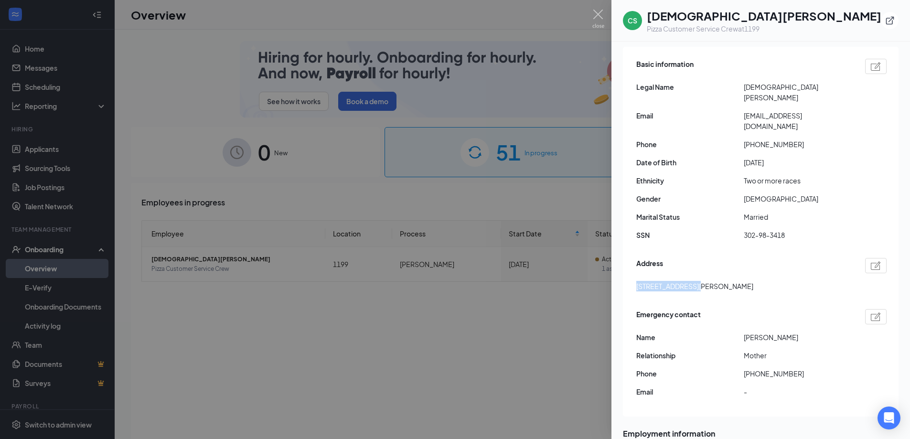
drag, startPoint x: 637, startPoint y: 275, endPoint x: 692, endPoint y: 276, distance: 55.4
click at [692, 281] on span "[STREET_ADDRESS][PERSON_NAME]" at bounding box center [694, 286] width 117 height 11
copy span "[STREET_ADDRESS][PERSON_NAME]"
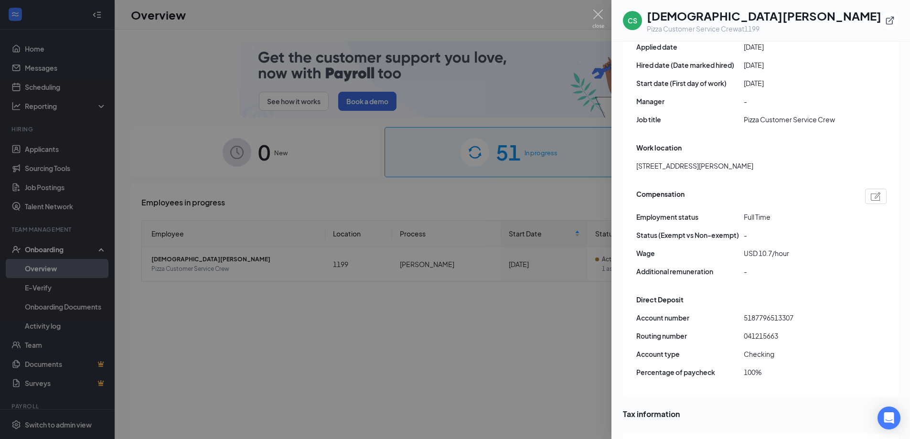
scroll to position [621, 0]
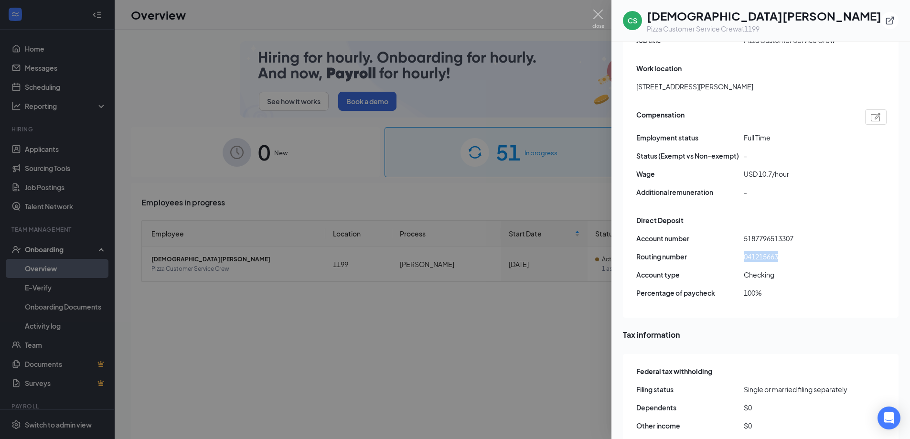
drag, startPoint x: 765, startPoint y: 244, endPoint x: 734, endPoint y: 246, distance: 30.2
click at [734, 251] on div "Routing number [US_BANK_ROUTING_MICR]" at bounding box center [761, 256] width 250 height 11
copy div "041215663"
drag, startPoint x: 810, startPoint y: 230, endPoint x: 741, endPoint y: 223, distance: 69.5
click at [741, 233] on div "Account number 5187796513307" at bounding box center [761, 238] width 250 height 11
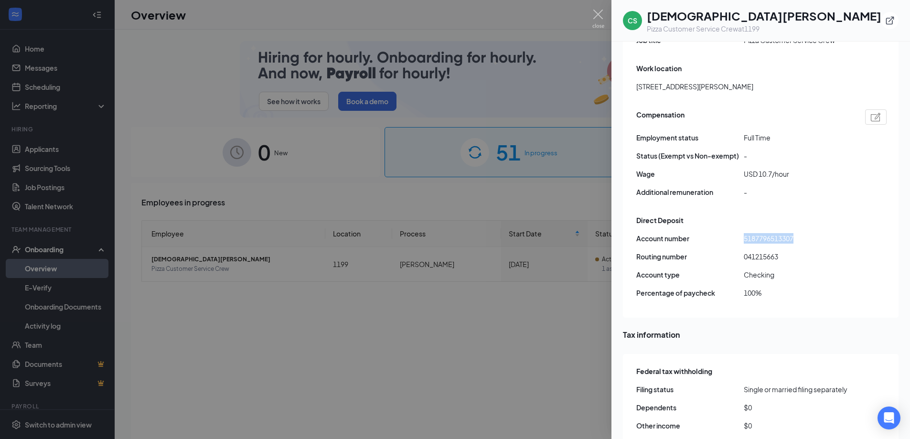
copy div "5187796513307"
click at [489, 305] on div at bounding box center [455, 219] width 910 height 439
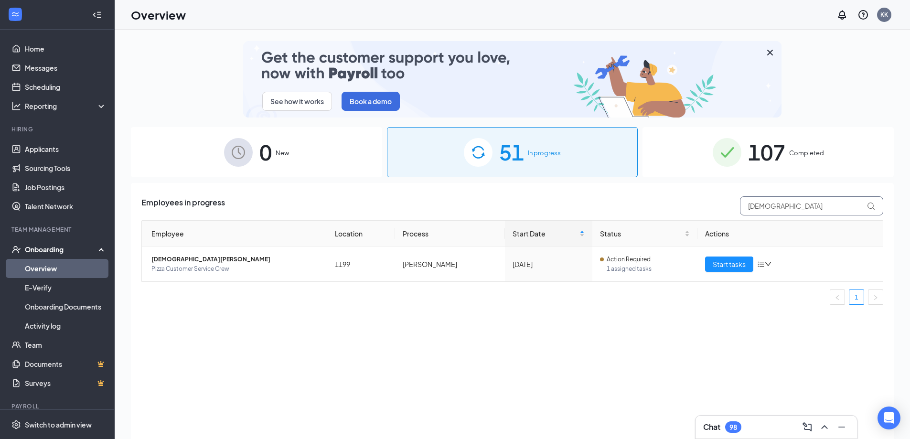
drag, startPoint x: 783, startPoint y: 205, endPoint x: 703, endPoint y: 204, distance: 80.2
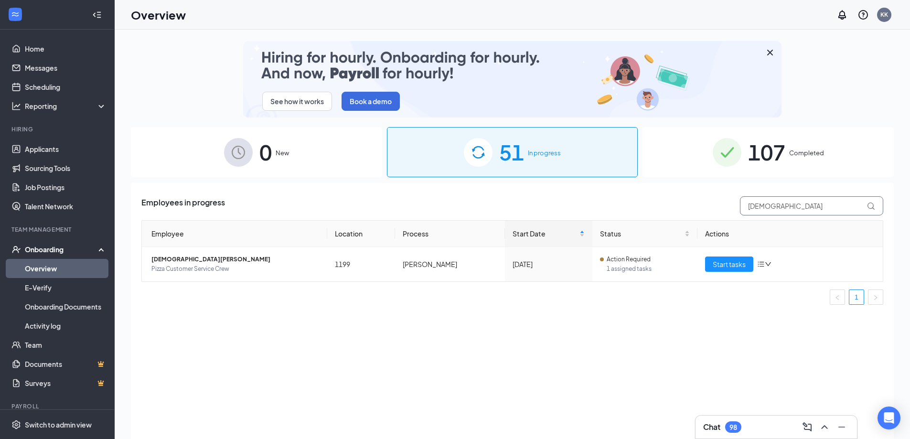
click at [703, 204] on div "Employees in progress [DEMOGRAPHIC_DATA]" at bounding box center [512, 205] width 742 height 19
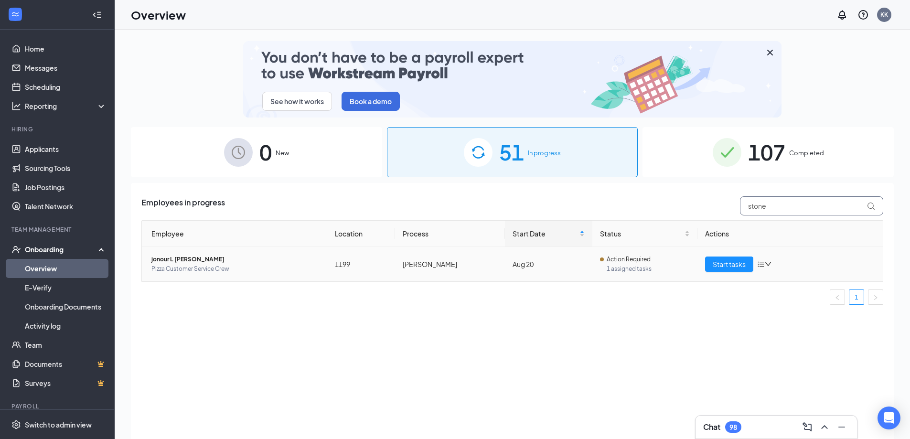
type input "stone"
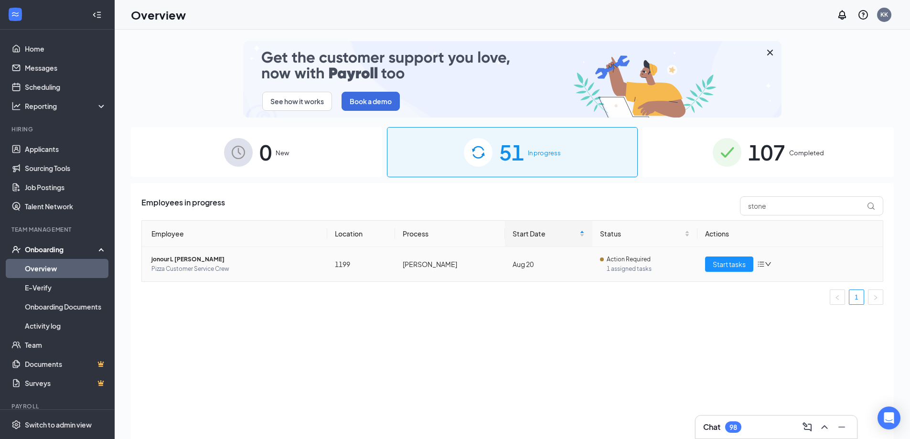
click at [192, 264] on span "Pizza Customer Service Crew" at bounding box center [235, 269] width 168 height 10
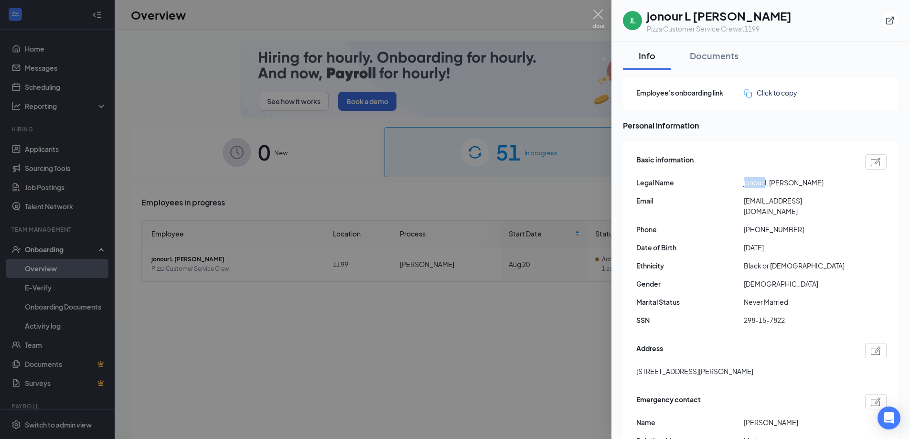
drag, startPoint x: 766, startPoint y: 181, endPoint x: 734, endPoint y: 183, distance: 32.0
click at [734, 183] on div "Legal Name [PERSON_NAME]" at bounding box center [761, 182] width 250 height 11
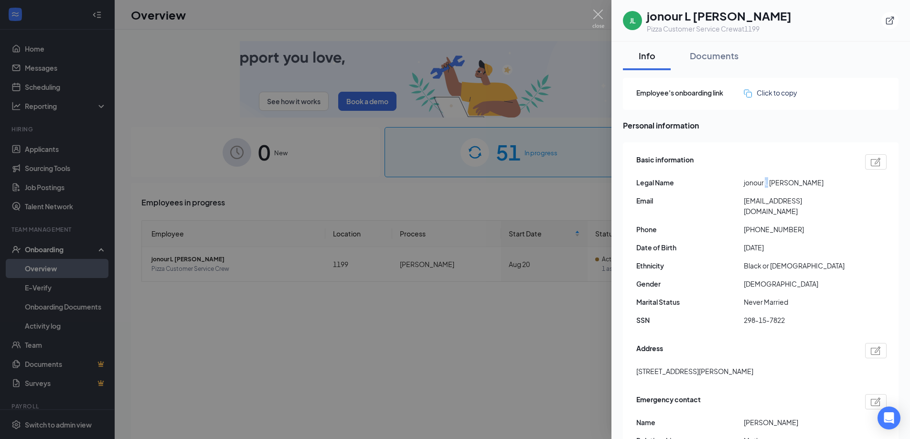
click at [766, 185] on span "jonour L [PERSON_NAME]" at bounding box center [797, 182] width 107 height 11
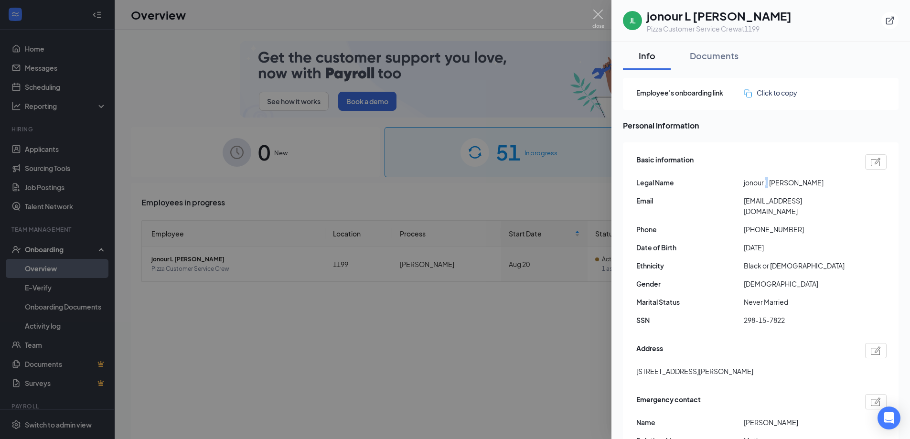
copy span "L"
drag, startPoint x: 811, startPoint y: 186, endPoint x: 771, endPoint y: 189, distance: 40.2
click at [771, 189] on div "Basic information Legal Name [PERSON_NAME] Email [EMAIL_ADDRESS][DOMAIN_NAME] P…" at bounding box center [761, 242] width 250 height 181
copy span "[PERSON_NAME]"
drag, startPoint x: 831, startPoint y: 209, endPoint x: 720, endPoint y: 202, distance: 111.5
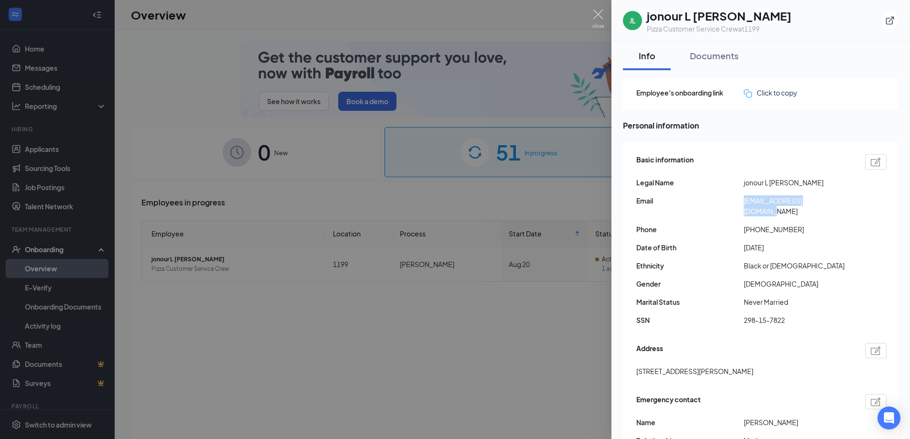
click at [720, 202] on div "Basic information Legal Name [PERSON_NAME] Email [EMAIL_ADDRESS][DOMAIN_NAME] P…" at bounding box center [761, 242] width 250 height 181
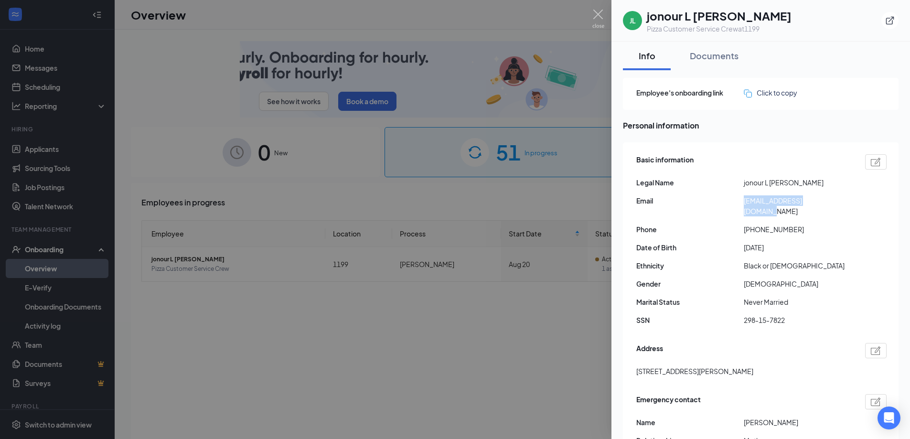
copy div "[EMAIL_ADDRESS][DOMAIN_NAME]"
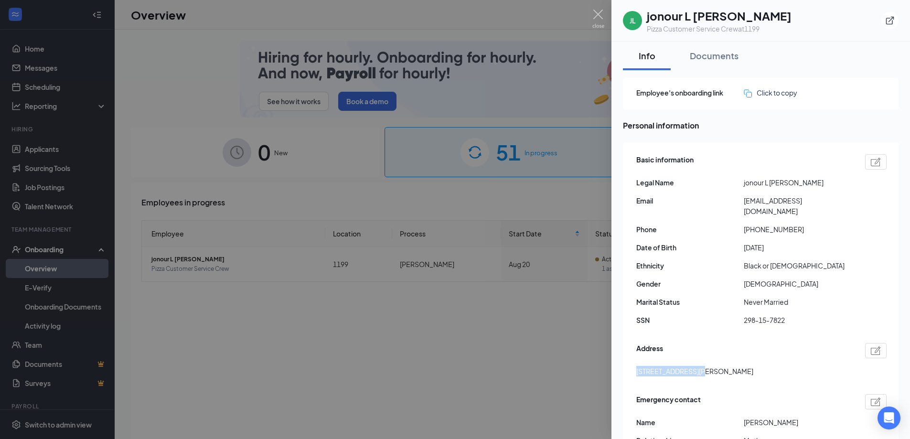
drag, startPoint x: 629, startPoint y: 359, endPoint x: 695, endPoint y: 360, distance: 66.4
click at [695, 360] on div "Basic information Legal Name [PERSON_NAME] Email [EMAIL_ADDRESS][DOMAIN_NAME] P…" at bounding box center [761, 327] width 276 height 370
copy span "[STREET_ADDRESS][PERSON_NAME]"
click at [723, 58] on div "Documents" at bounding box center [714, 56] width 49 height 12
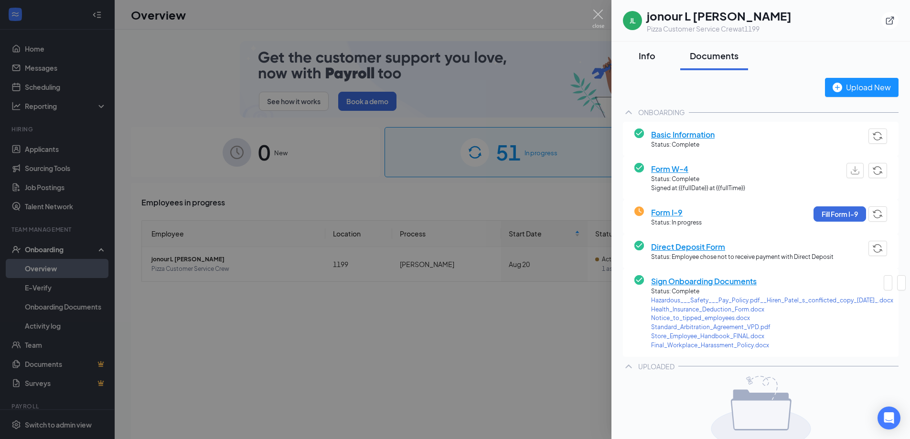
click at [644, 57] on div "Info" at bounding box center [646, 56] width 29 height 12
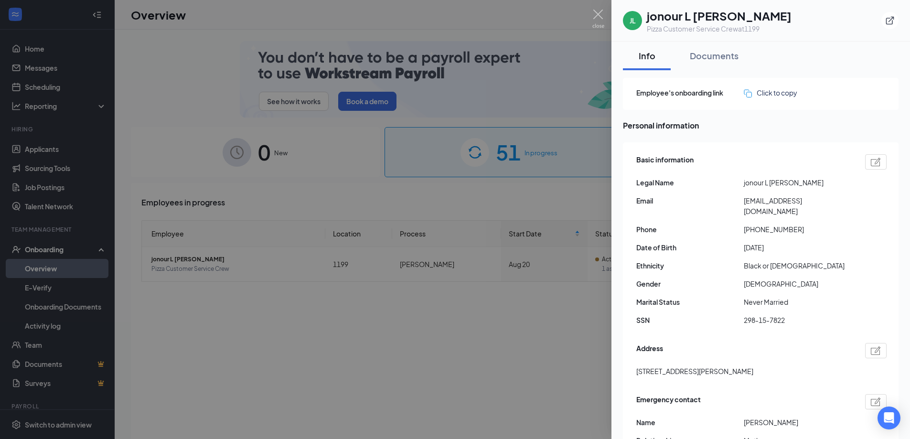
click at [526, 185] on div at bounding box center [455, 219] width 910 height 439
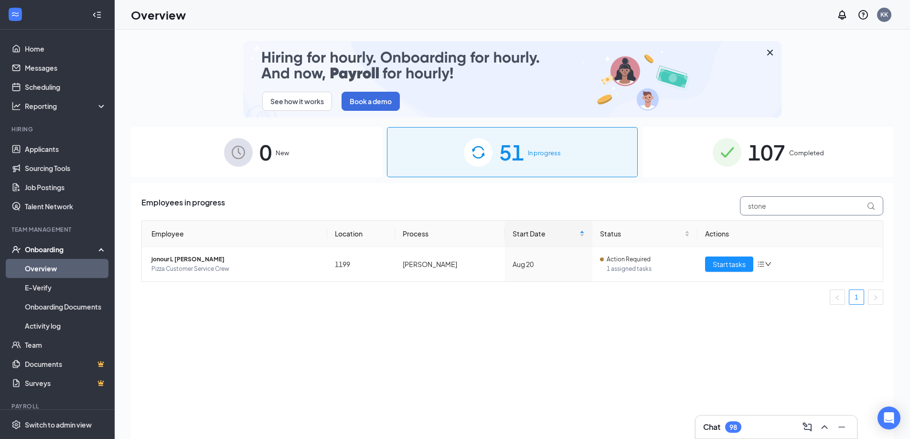
drag, startPoint x: 781, startPoint y: 204, endPoint x: 683, endPoint y: 205, distance: 97.4
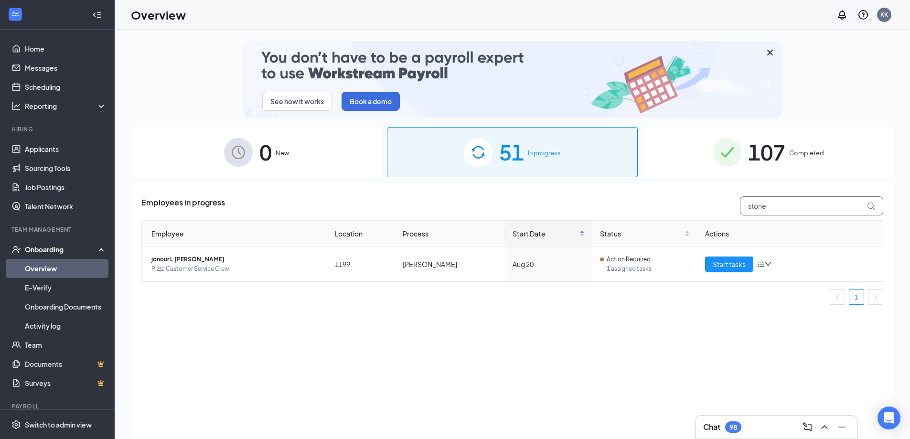
click at [686, 205] on div "Employees in progress stone" at bounding box center [512, 205] width 742 height 19
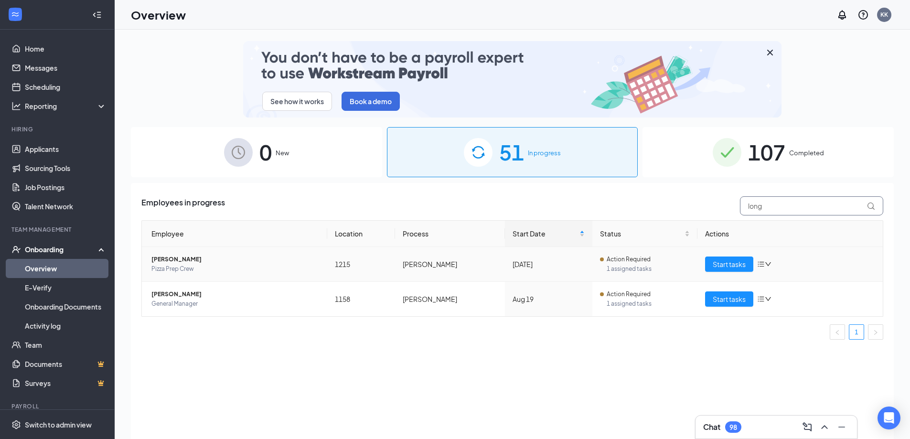
type input "long"
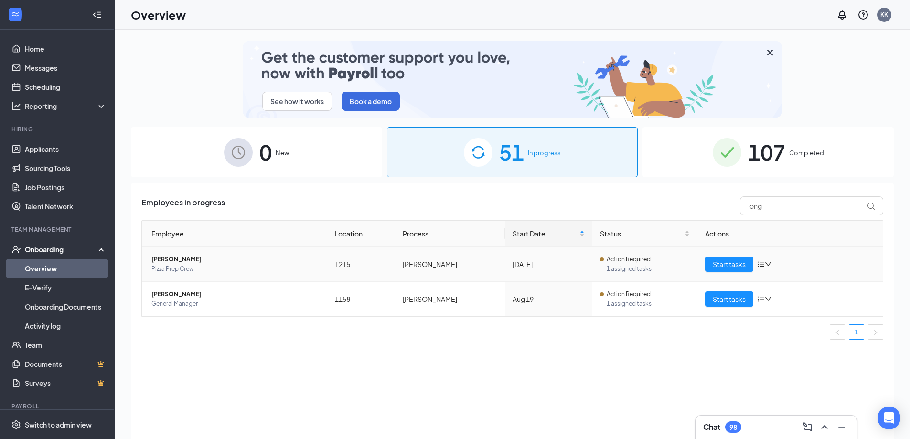
click at [184, 260] on span "[PERSON_NAME]" at bounding box center [235, 260] width 168 height 10
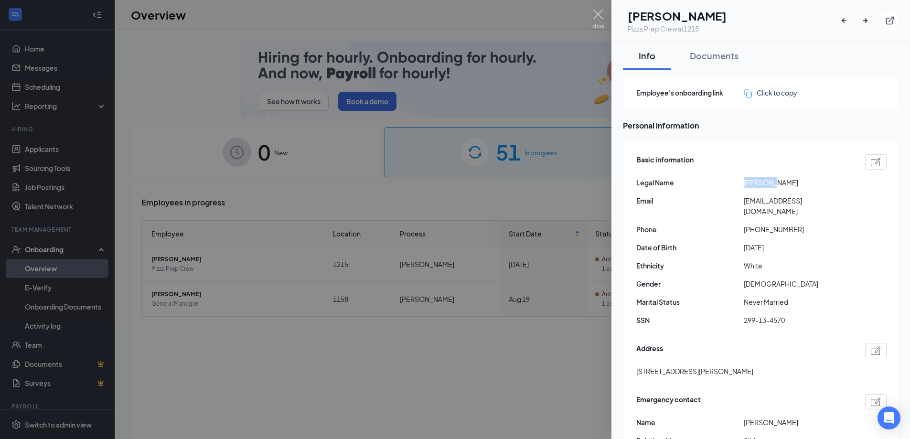
drag, startPoint x: 767, startPoint y: 182, endPoint x: 739, endPoint y: 184, distance: 28.8
click at [739, 184] on div "Legal Name [PERSON_NAME]" at bounding box center [761, 182] width 250 height 11
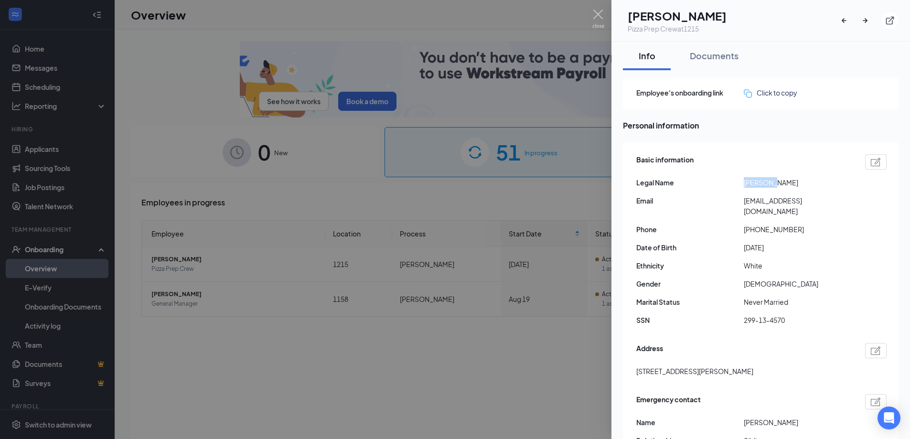
click at [777, 187] on span "[PERSON_NAME]" at bounding box center [797, 182] width 107 height 11
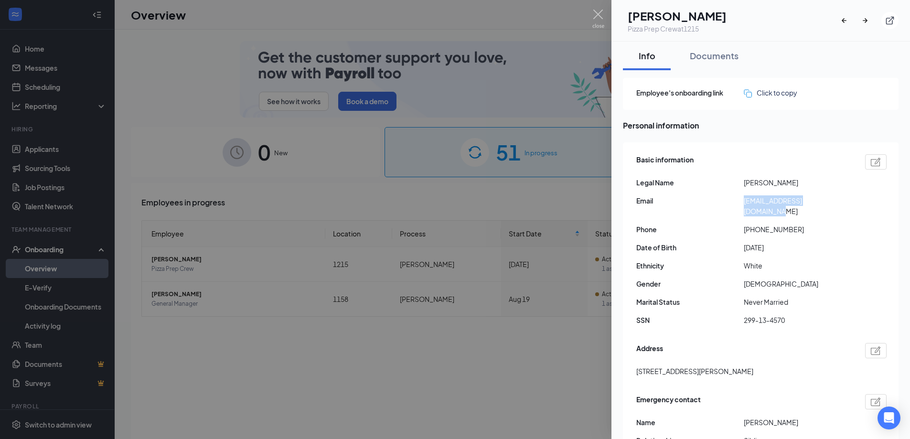
drag, startPoint x: 781, startPoint y: 198, endPoint x: 735, endPoint y: 196, distance: 46.4
click at [735, 196] on div "Email [EMAIL_ADDRESS][DOMAIN_NAME]" at bounding box center [761, 205] width 250 height 21
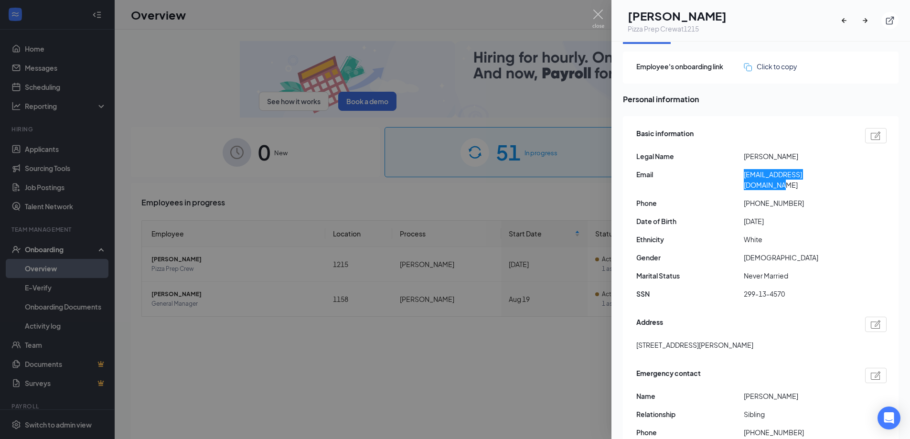
scroll to position [48, 0]
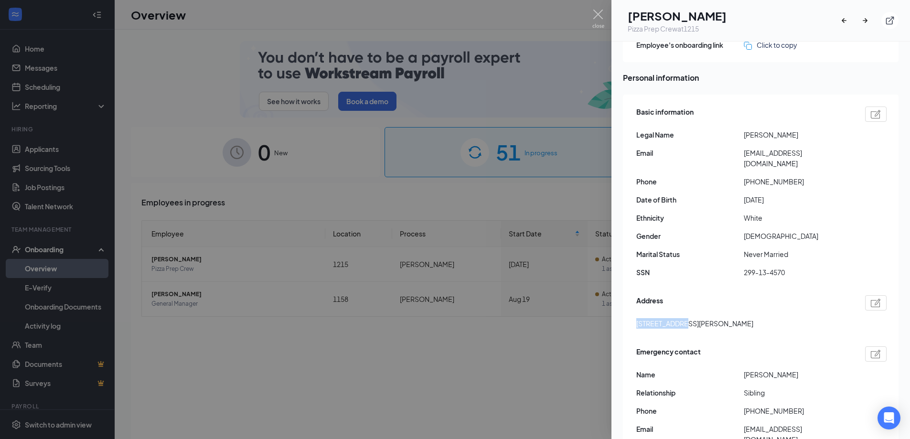
drag, startPoint x: 638, startPoint y: 312, endPoint x: 681, endPoint y: 315, distance: 44.0
click at [681, 318] on span "[STREET_ADDRESS][PERSON_NAME]" at bounding box center [694, 323] width 117 height 11
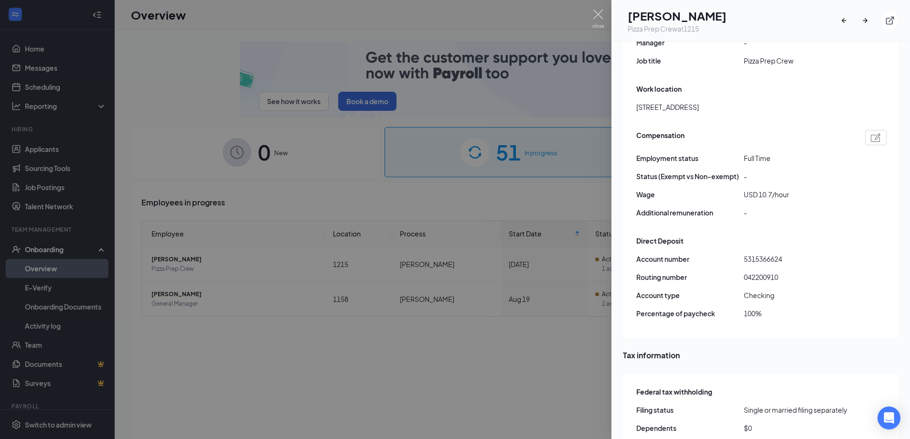
scroll to position [621, 0]
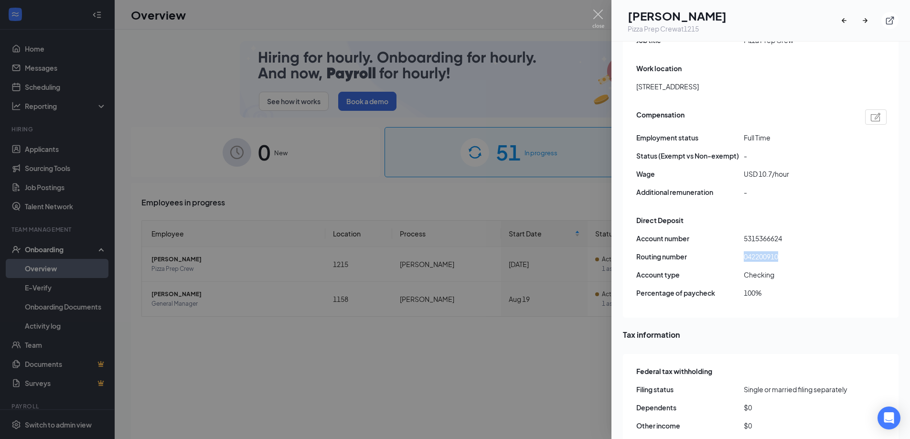
drag, startPoint x: 782, startPoint y: 233, endPoint x: 737, endPoint y: 238, distance: 44.7
click at [737, 251] on div "Routing number [US_BANK_ROUTING_MICR]" at bounding box center [761, 256] width 250 height 11
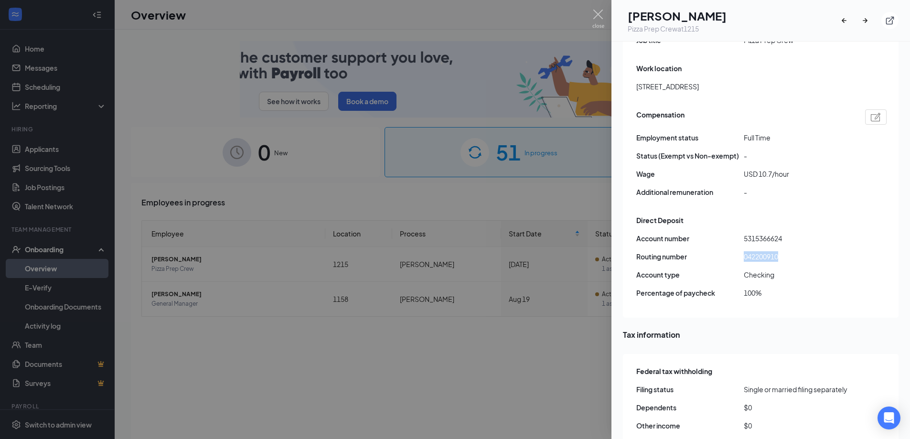
drag, startPoint x: 840, startPoint y: 221, endPoint x: 797, endPoint y: 218, distance: 43.1
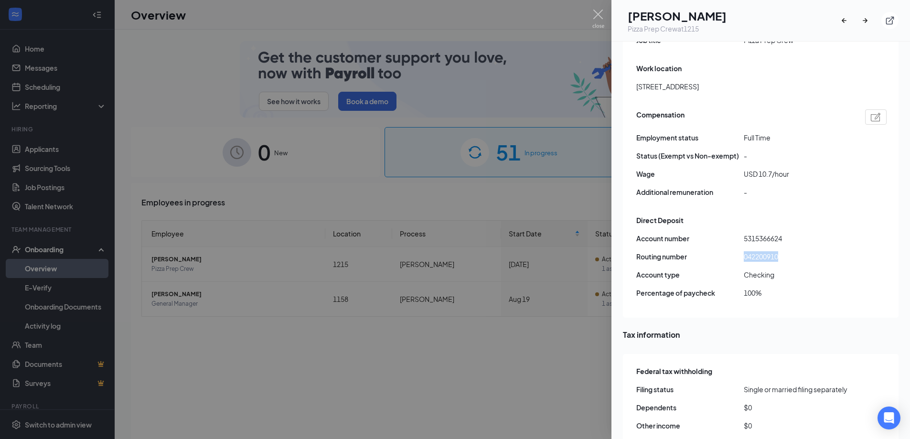
click at [834, 233] on span "5315366624" at bounding box center [797, 238] width 107 height 11
drag, startPoint x: 767, startPoint y: 218, endPoint x: 739, endPoint y: 217, distance: 28.2
click at [739, 233] on div "Account number 5315366624" at bounding box center [761, 238] width 250 height 11
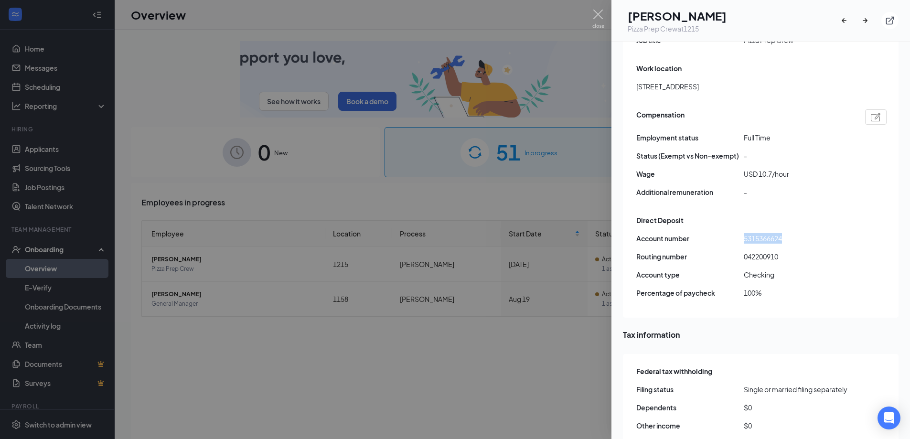
click at [543, 378] on div at bounding box center [455, 219] width 910 height 439
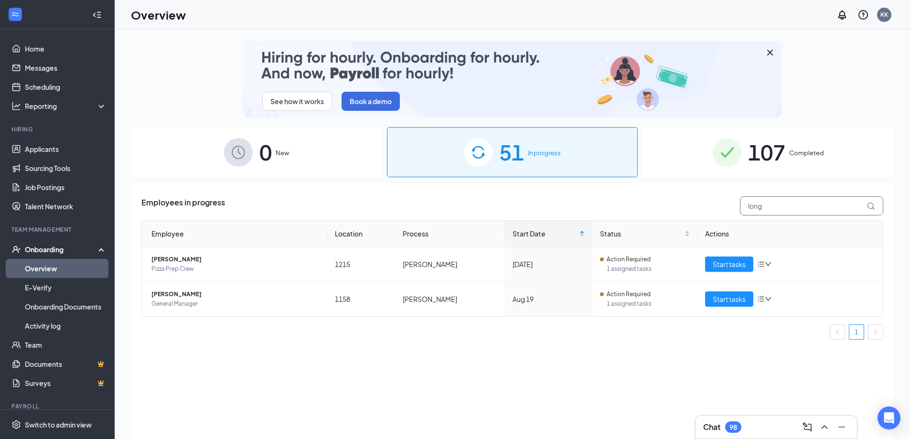
drag, startPoint x: 769, startPoint y: 206, endPoint x: 734, endPoint y: 203, distance: 35.5
click at [740, 203] on input "long" at bounding box center [811, 205] width 143 height 19
paste input "[PERSON_NAME]"
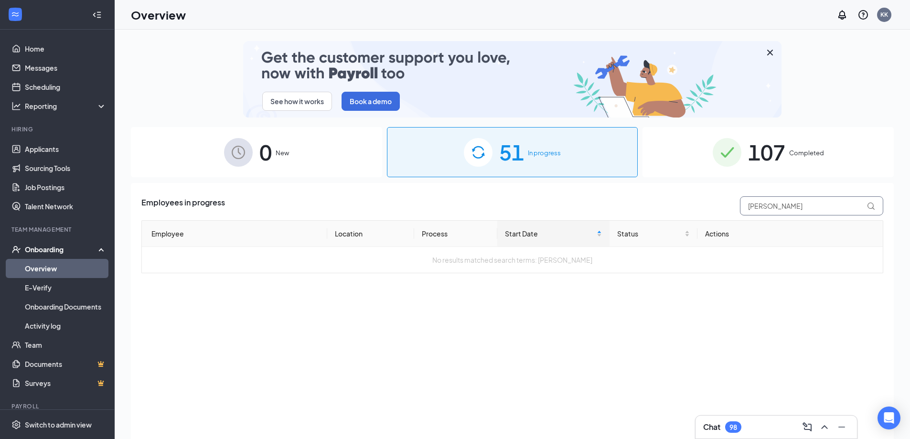
type input "[PERSON_NAME]"
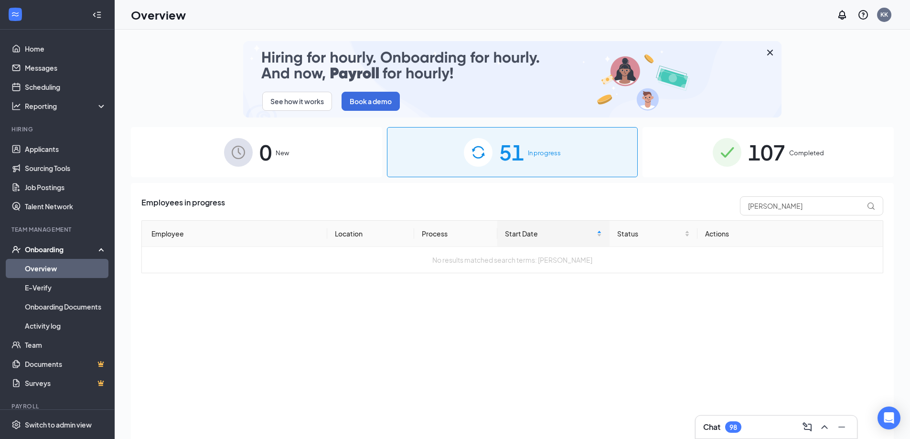
click at [808, 152] on span "Completed" at bounding box center [806, 153] width 35 height 10
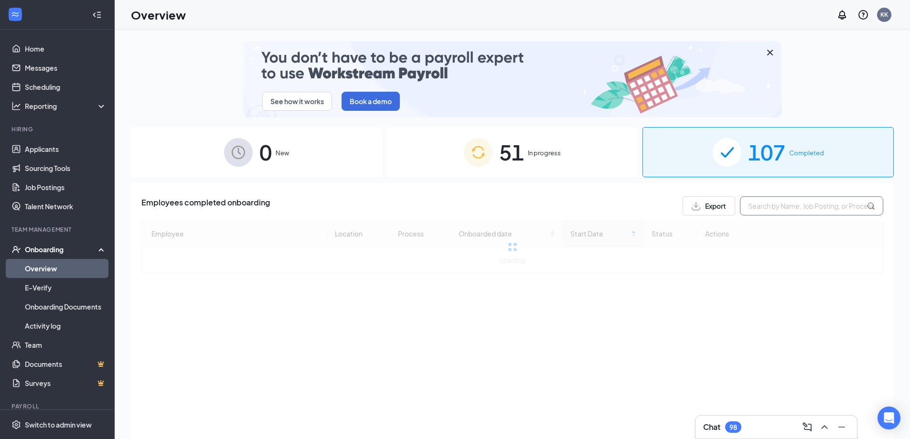
click at [776, 210] on input "text" at bounding box center [811, 205] width 143 height 19
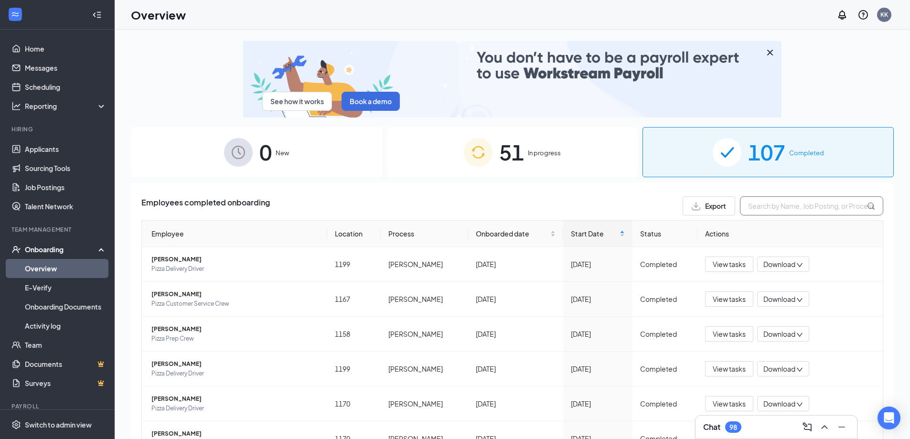
paste input "[PERSON_NAME]"
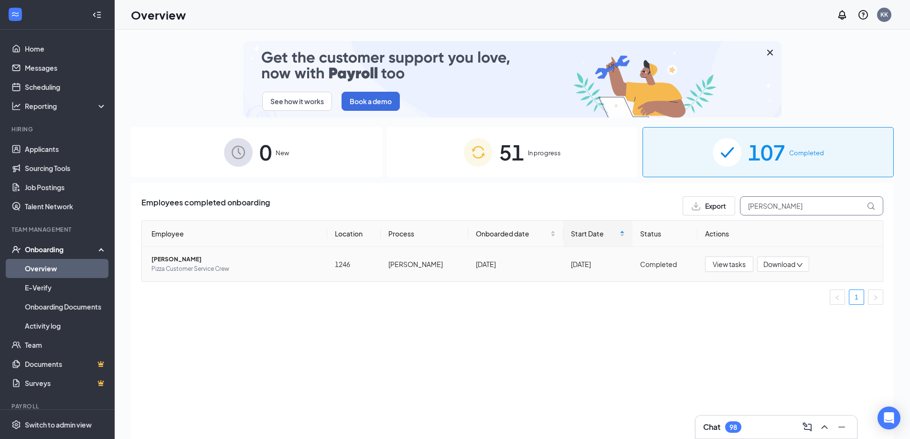
type input "[PERSON_NAME]"
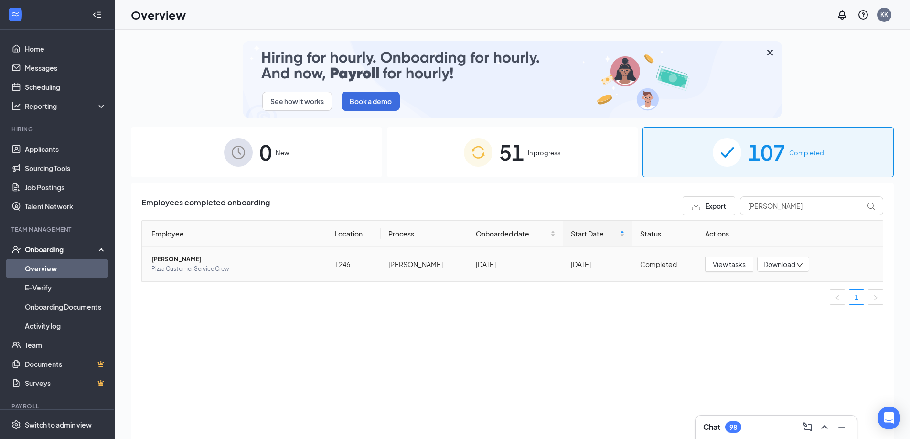
click at [183, 263] on span "[PERSON_NAME]" at bounding box center [235, 260] width 168 height 10
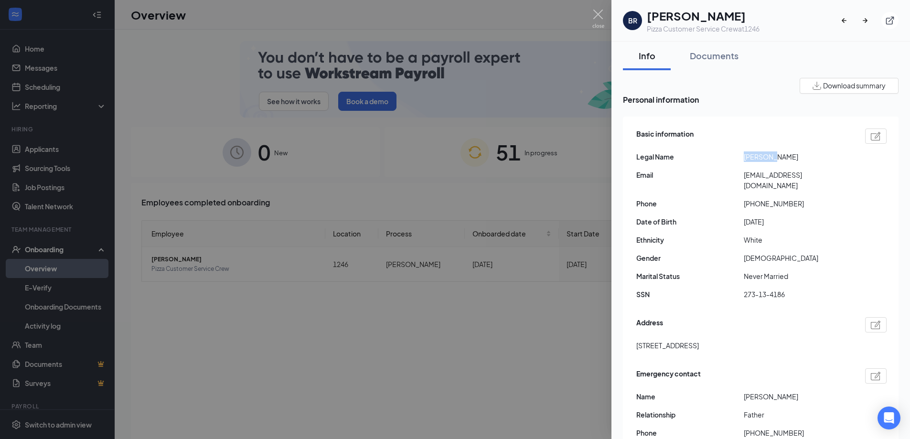
drag, startPoint x: 762, startPoint y: 162, endPoint x: 742, endPoint y: 163, distance: 19.6
click at [742, 162] on div "Legal Name [PERSON_NAME]" at bounding box center [761, 156] width 250 height 11
drag, startPoint x: 828, startPoint y: 163, endPoint x: 778, endPoint y: 160, distance: 50.2
click at [778, 160] on span "[PERSON_NAME]" at bounding box center [797, 156] width 107 height 11
drag, startPoint x: 800, startPoint y: 179, endPoint x: 743, endPoint y: 181, distance: 57.4
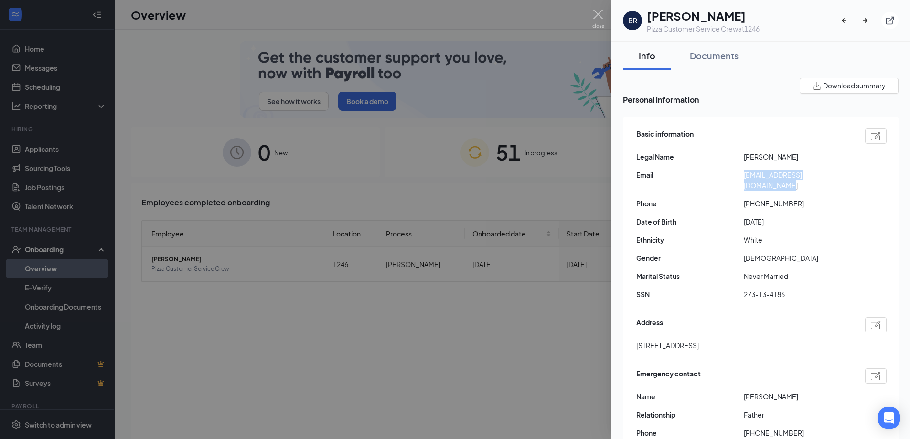
click at [743, 181] on div "Email [EMAIL_ADDRESS][DOMAIN_NAME]" at bounding box center [761, 180] width 250 height 21
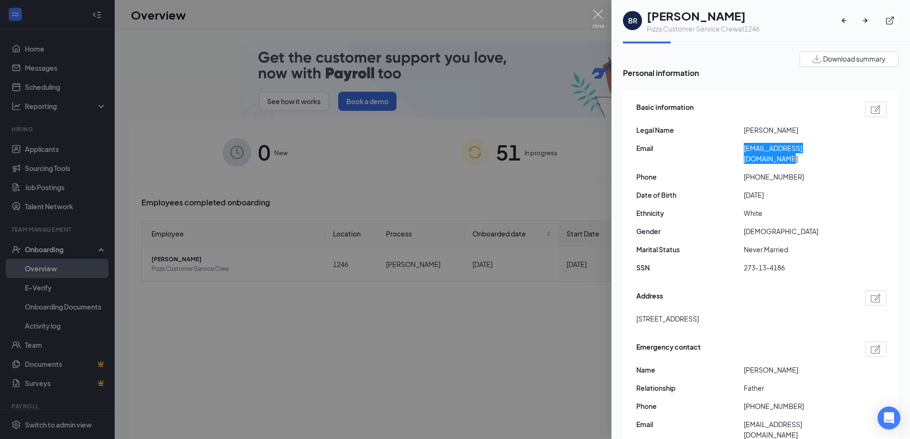
scroll to position [48, 0]
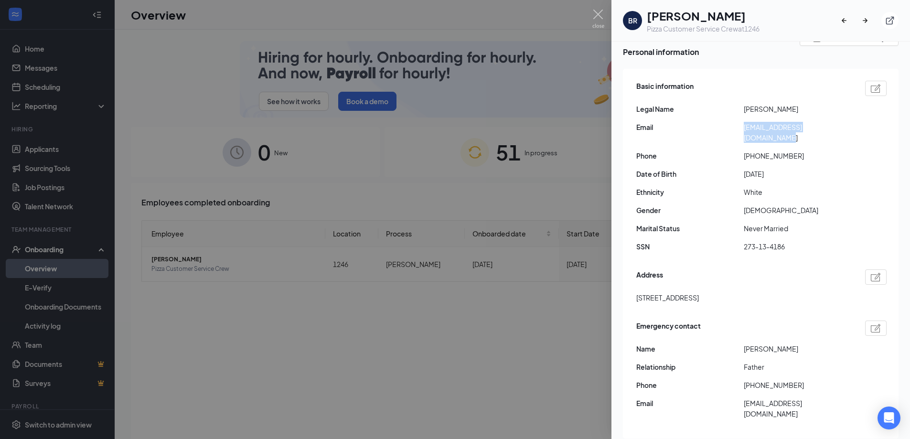
drag, startPoint x: 649, startPoint y: 291, endPoint x: 697, endPoint y: 295, distance: 47.9
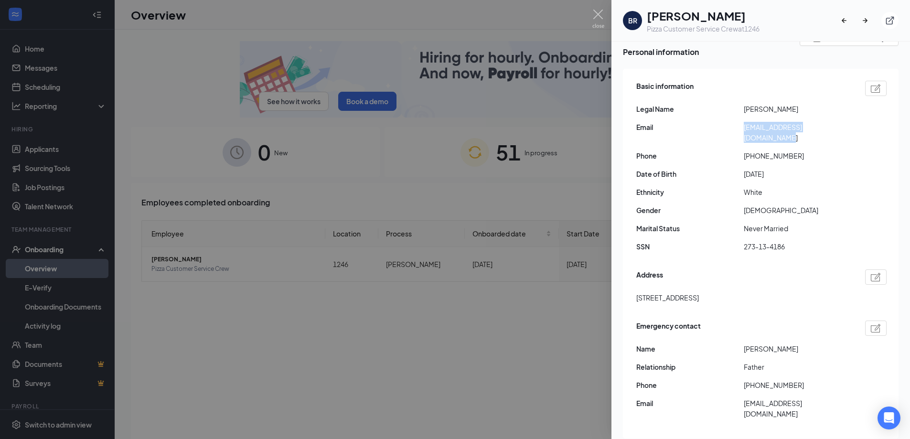
click at [697, 295] on div "Basic information Legal Name [PERSON_NAME] Email [EMAIL_ADDRESS][DOMAIN_NAME] P…" at bounding box center [761, 254] width 276 height 370
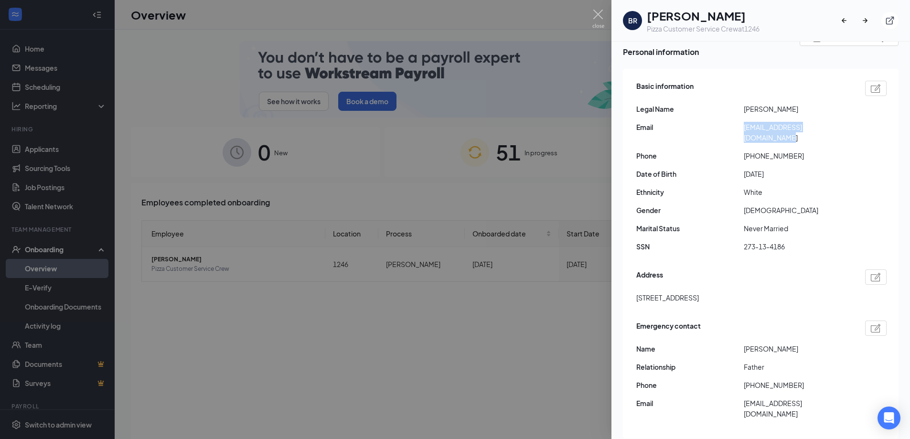
drag, startPoint x: 727, startPoint y: 291, endPoint x: 700, endPoint y: 292, distance: 27.2
click at [699, 292] on span "[STREET_ADDRESS]" at bounding box center [667, 297] width 63 height 11
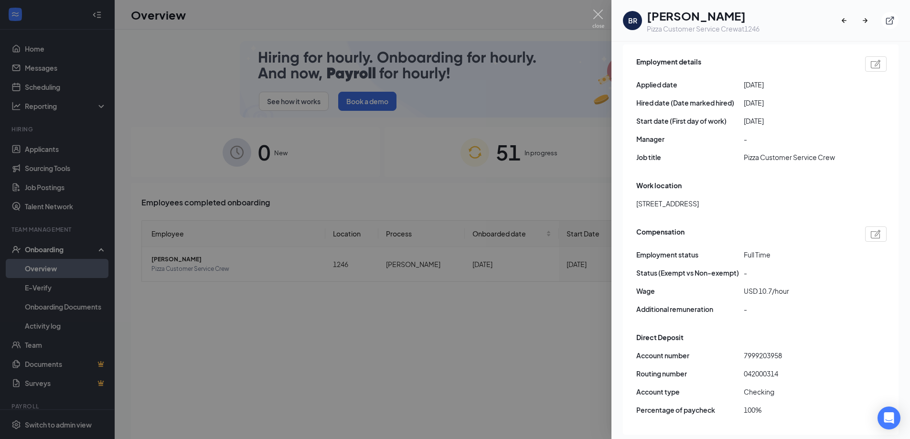
scroll to position [573, 0]
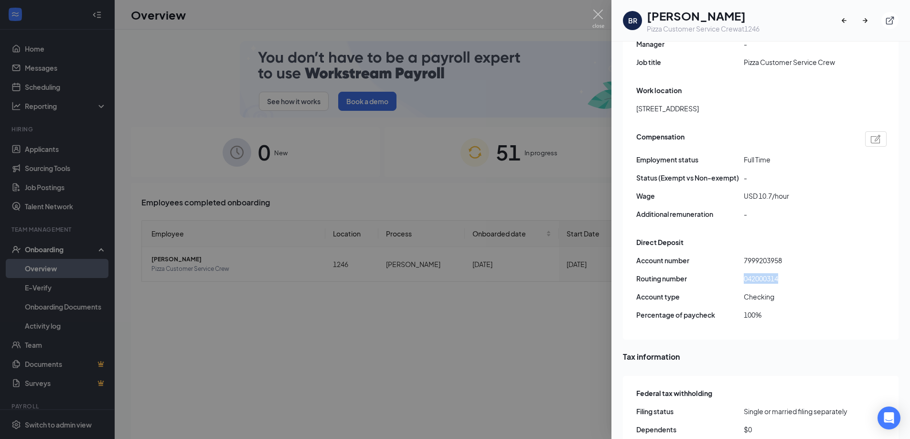
click at [723, 273] on div "Routing number [US_BANK_ROUTING_MICR]" at bounding box center [761, 278] width 250 height 11
drag, startPoint x: 797, startPoint y: 241, endPoint x: 791, endPoint y: 243, distance: 6.7
click at [797, 255] on span "7999203958" at bounding box center [797, 260] width 107 height 11
drag, startPoint x: 761, startPoint y: 244, endPoint x: 734, endPoint y: 246, distance: 26.9
click at [734, 255] on div "Account number 7999203958" at bounding box center [761, 260] width 250 height 11
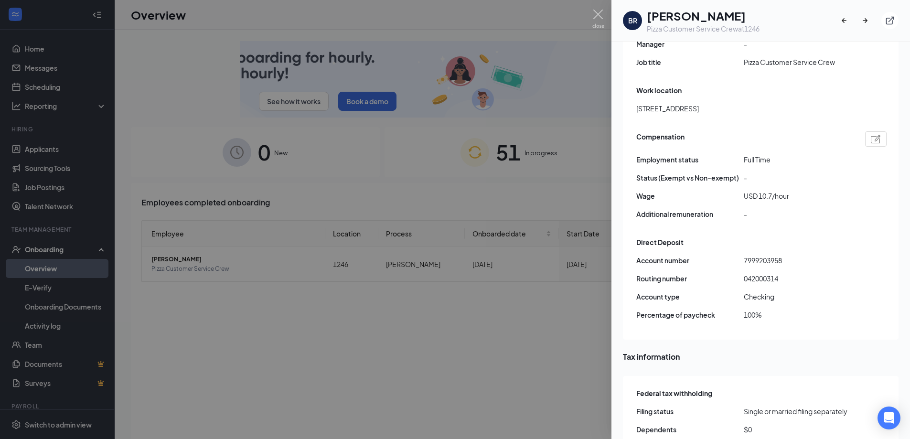
click at [814, 255] on span "7999203958" at bounding box center [797, 260] width 107 height 11
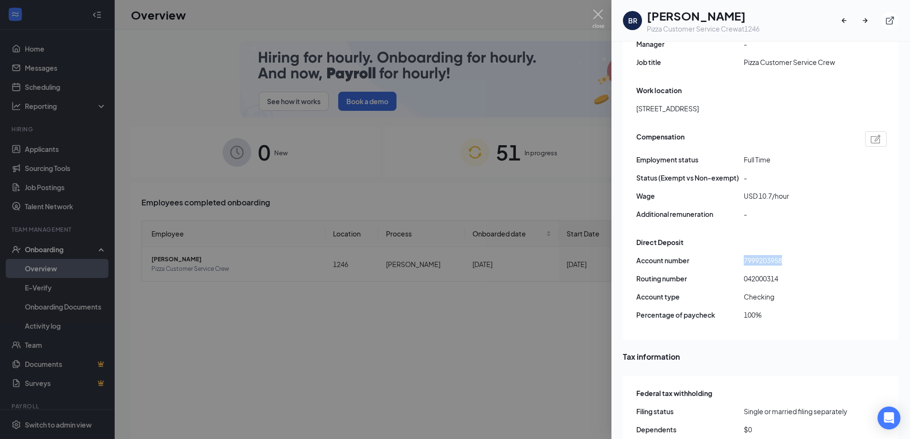
drag, startPoint x: 773, startPoint y: 245, endPoint x: 732, endPoint y: 242, distance: 41.6
click at [732, 255] on div "Account number 7999203958" at bounding box center [761, 260] width 250 height 11
drag, startPoint x: 518, startPoint y: 347, endPoint x: 335, endPoint y: 409, distance: 193.3
click at [518, 347] on div at bounding box center [455, 219] width 910 height 439
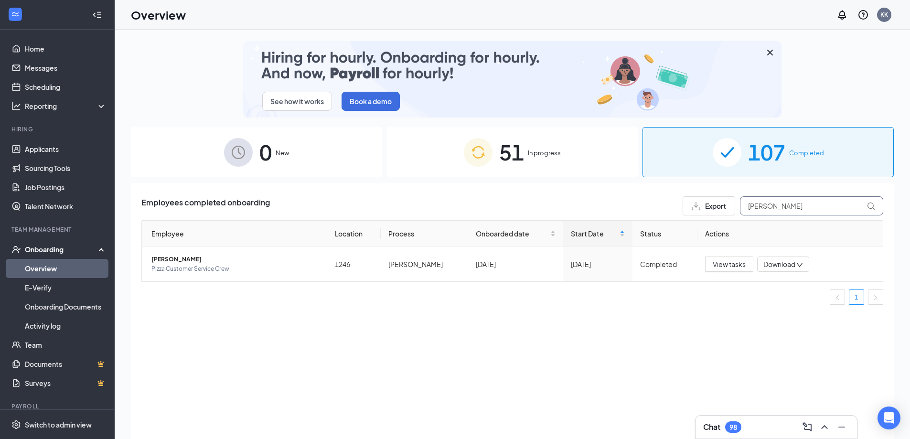
drag, startPoint x: 786, startPoint y: 203, endPoint x: 734, endPoint y: 211, distance: 52.5
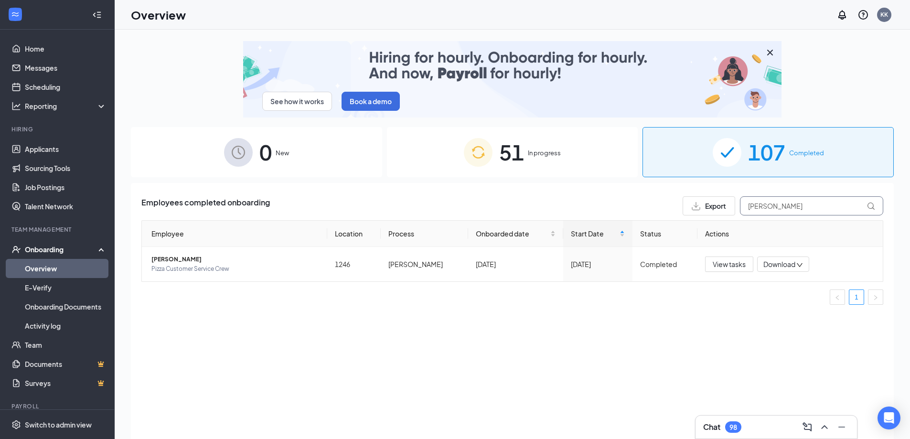
click at [734, 211] on div "Export [PERSON_NAME]" at bounding box center [782, 205] width 201 height 19
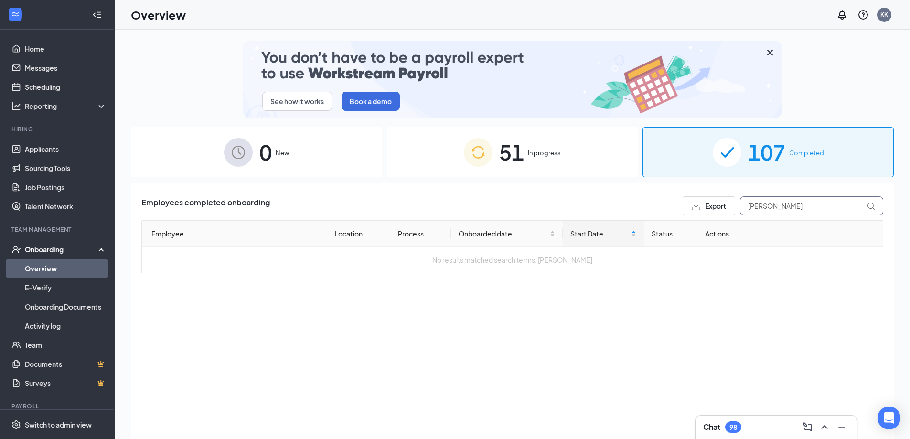
type input "[PERSON_NAME]"
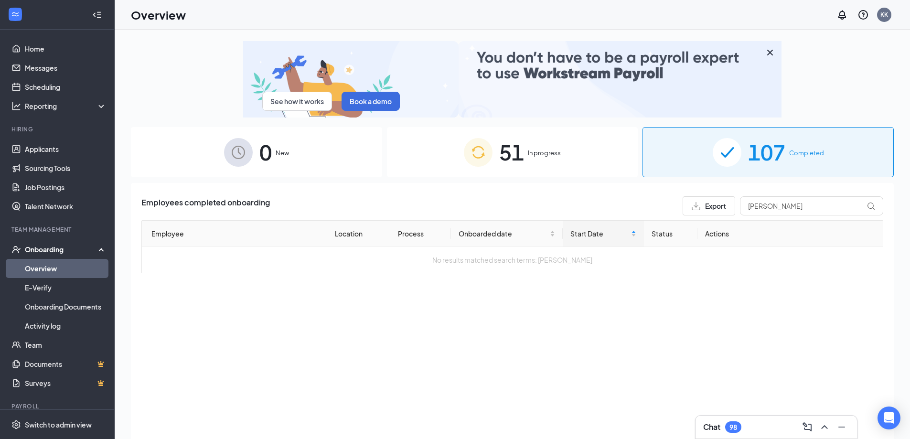
click at [520, 148] on span "51" at bounding box center [511, 152] width 25 height 33
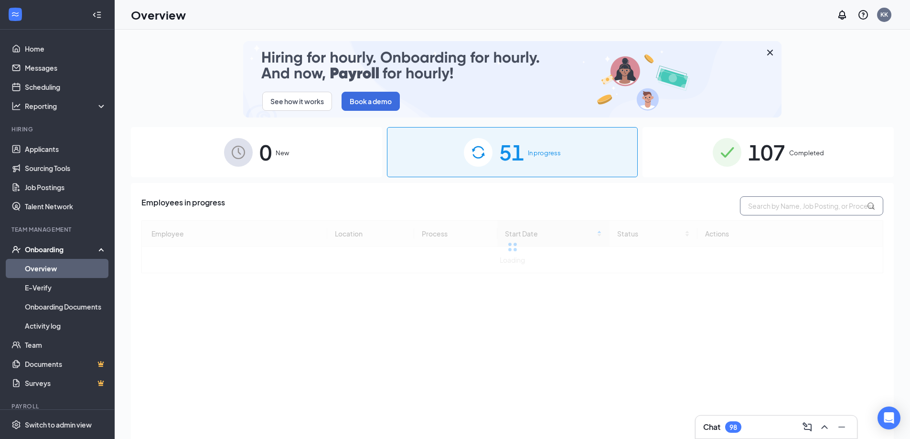
click at [773, 209] on input "text" at bounding box center [811, 205] width 143 height 19
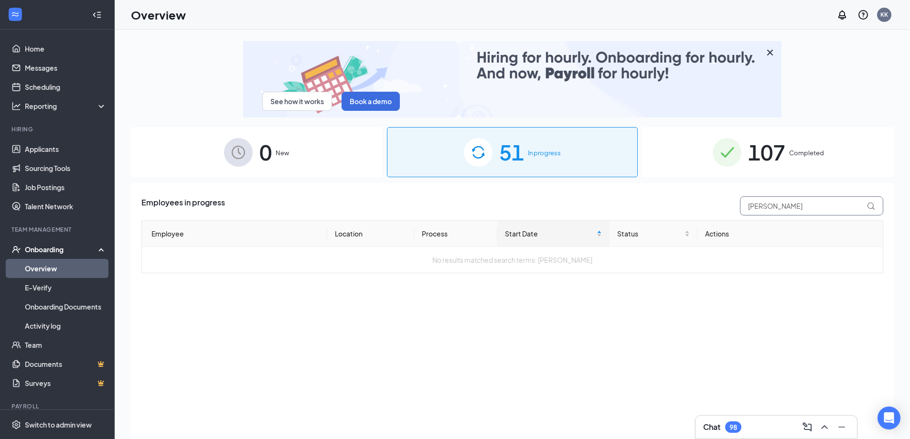
type input "[PERSON_NAME]"
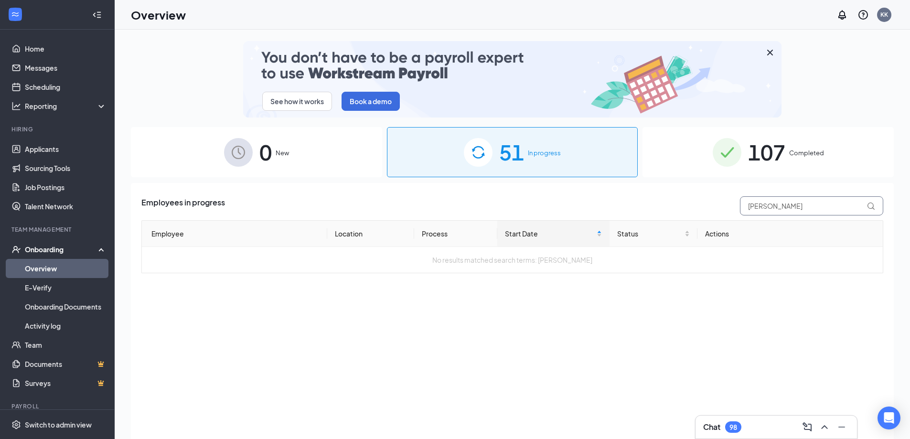
drag, startPoint x: 772, startPoint y: 211, endPoint x: 660, endPoint y: 196, distance: 112.2
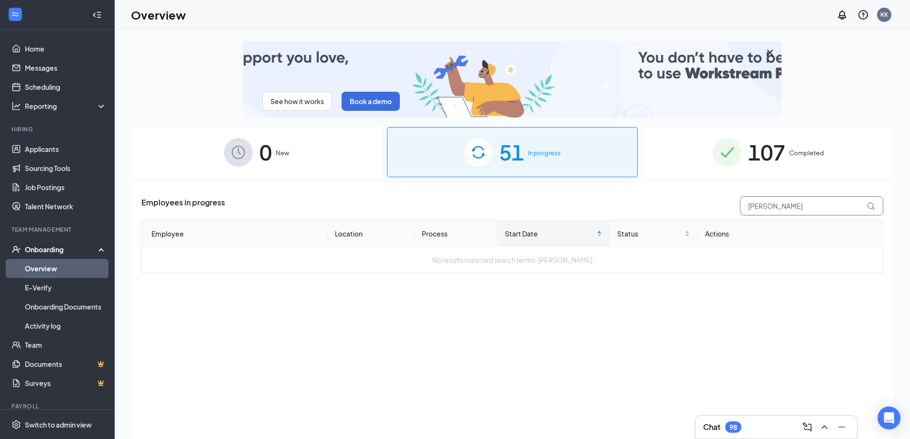
click at [660, 196] on div "Employees in progress [PERSON_NAME]" at bounding box center [512, 205] width 742 height 19
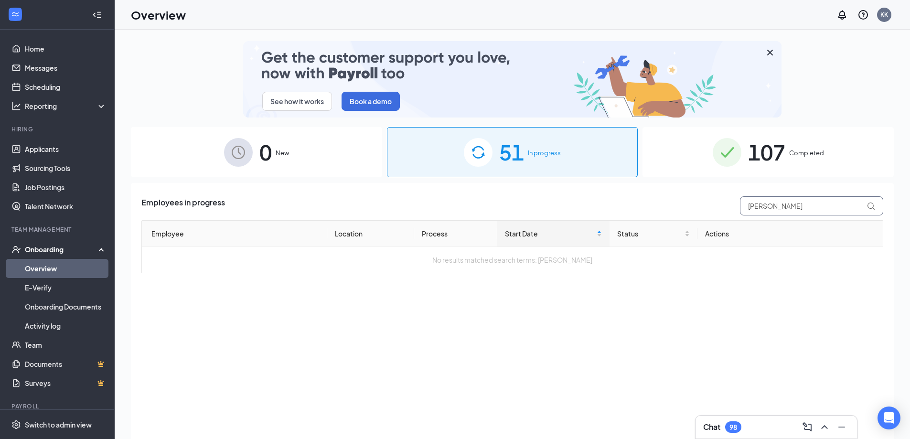
type input "[PERSON_NAME]"
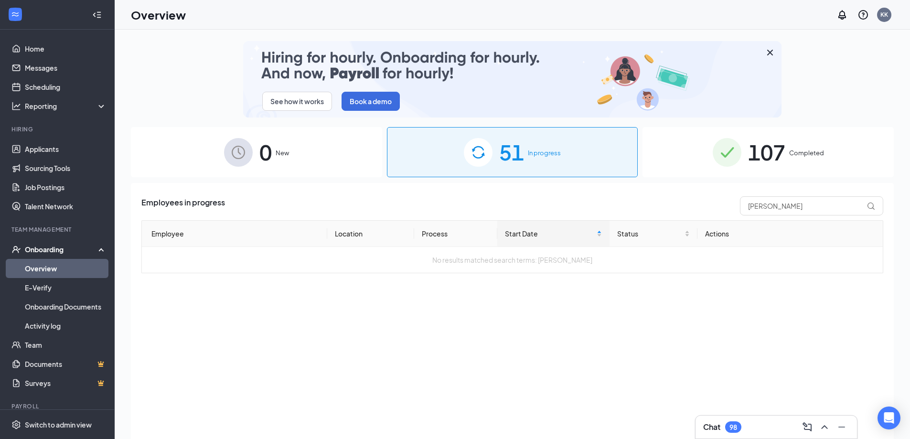
click at [800, 163] on div "107 Completed" at bounding box center [767, 152] width 251 height 50
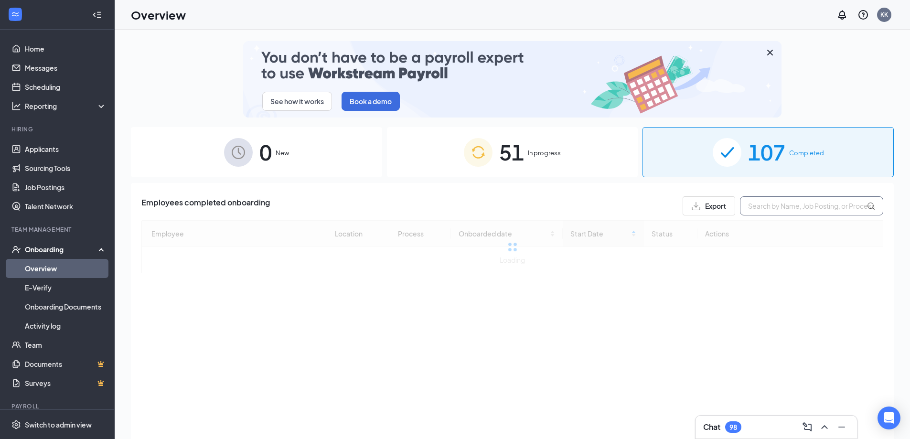
click at [795, 213] on input "text" at bounding box center [811, 205] width 143 height 19
type input "[PERSON_NAME]"
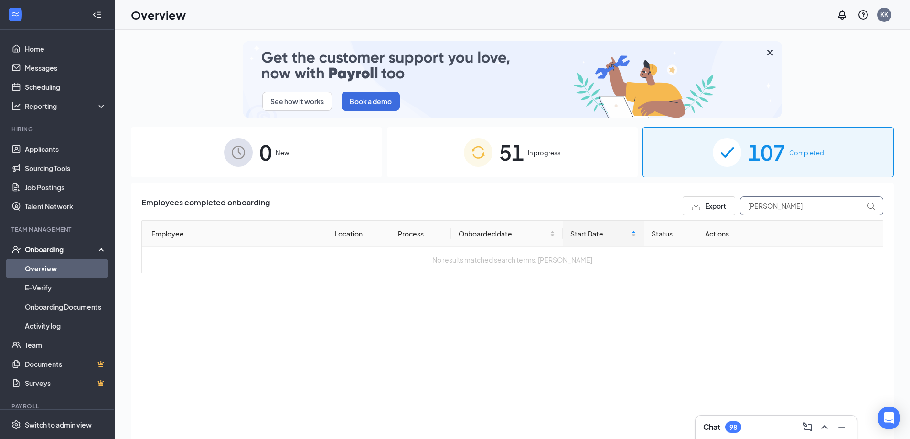
drag, startPoint x: 747, startPoint y: 208, endPoint x: 675, endPoint y: 200, distance: 72.6
click at [677, 200] on div "Employees completed onboarding Export [PERSON_NAME]" at bounding box center [512, 205] width 742 height 19
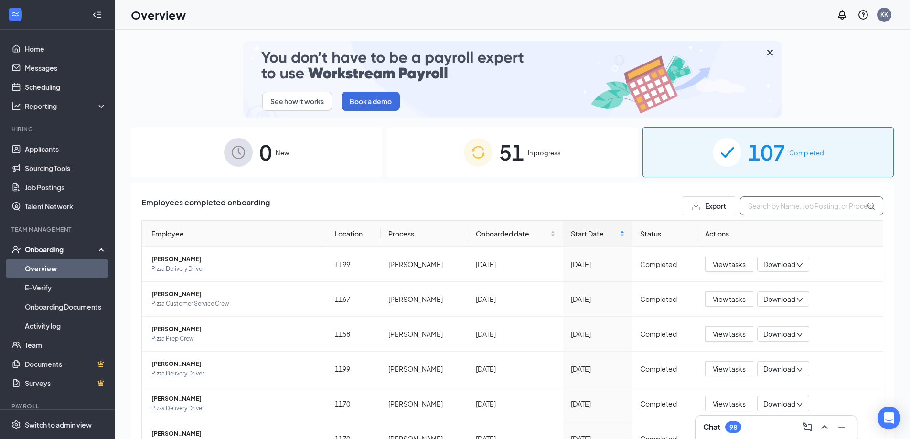
click at [768, 208] on input "text" at bounding box center [811, 205] width 143 height 19
type input "evnas"
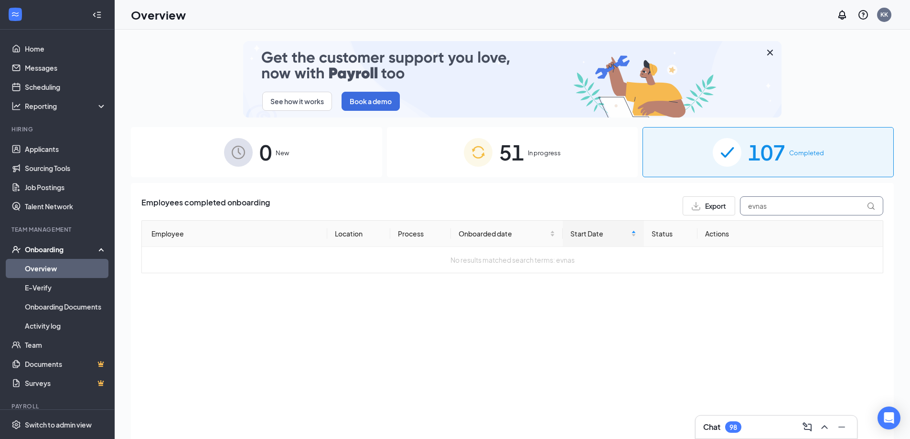
drag, startPoint x: 772, startPoint y: 206, endPoint x: 734, endPoint y: 213, distance: 38.2
click at [734, 213] on div "Export evnas" at bounding box center [782, 205] width 201 height 19
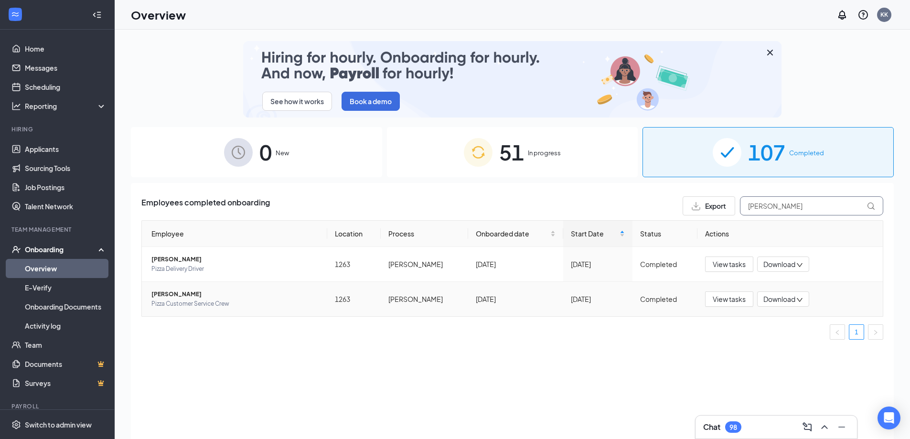
type input "[PERSON_NAME]"
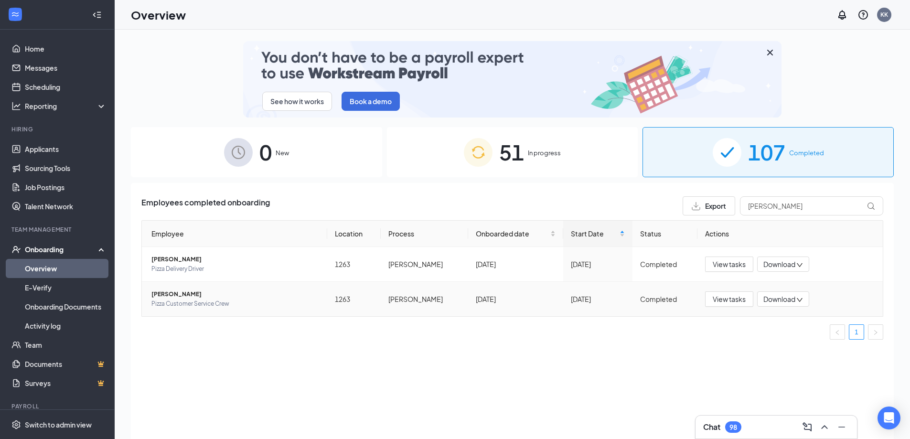
click at [168, 294] on span "[PERSON_NAME]" at bounding box center [235, 294] width 168 height 10
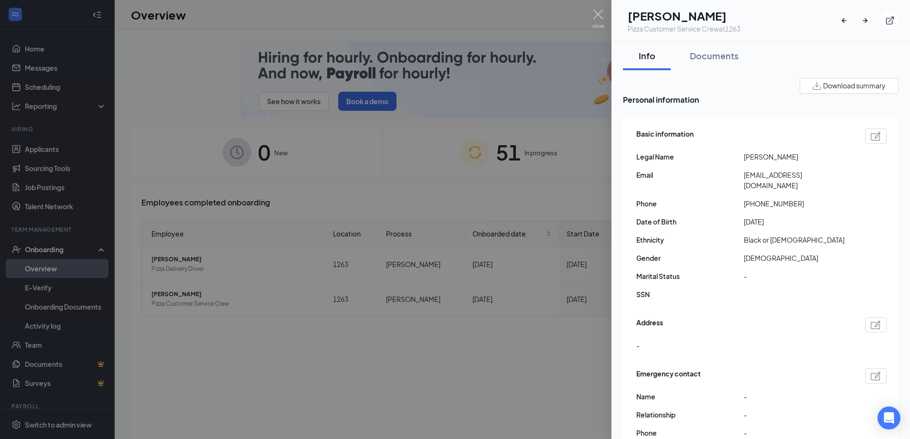
drag, startPoint x: 708, startPoint y: 58, endPoint x: 793, endPoint y: 275, distance: 233.5
click at [708, 58] on div "Documents" at bounding box center [714, 56] width 49 height 12
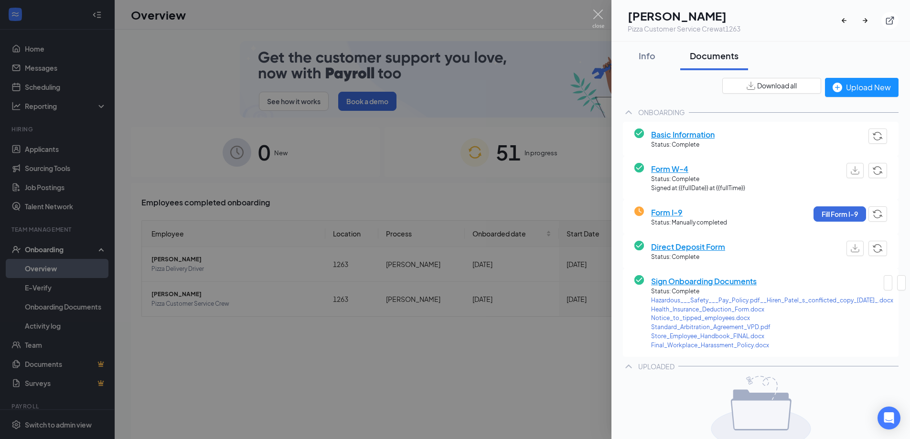
click at [716, 243] on span "Direct Deposit Form" at bounding box center [688, 247] width 74 height 12
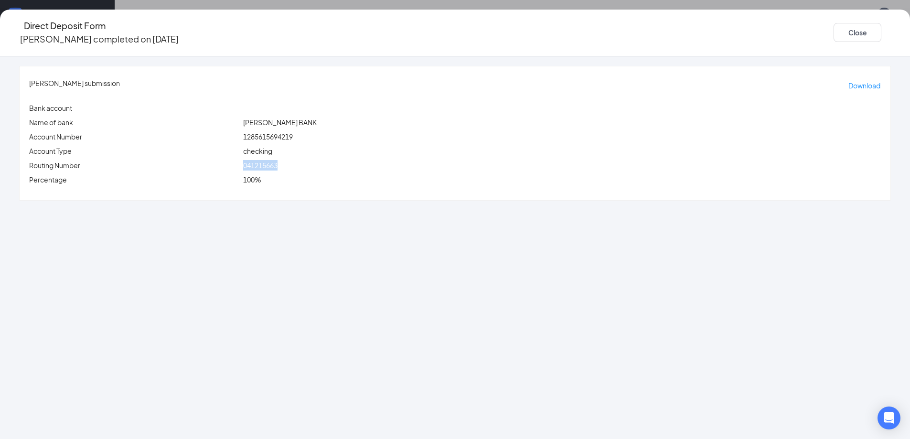
drag, startPoint x: 321, startPoint y: 158, endPoint x: 304, endPoint y: 160, distance: 17.3
click at [304, 160] on div "041215663" at bounding box center [561, 165] width 641 height 11
drag, startPoint x: 350, startPoint y: 129, endPoint x: 292, endPoint y: 129, distance: 58.3
click at [292, 131] on div "Account Number 1285615694219" at bounding box center [454, 136] width 855 height 11
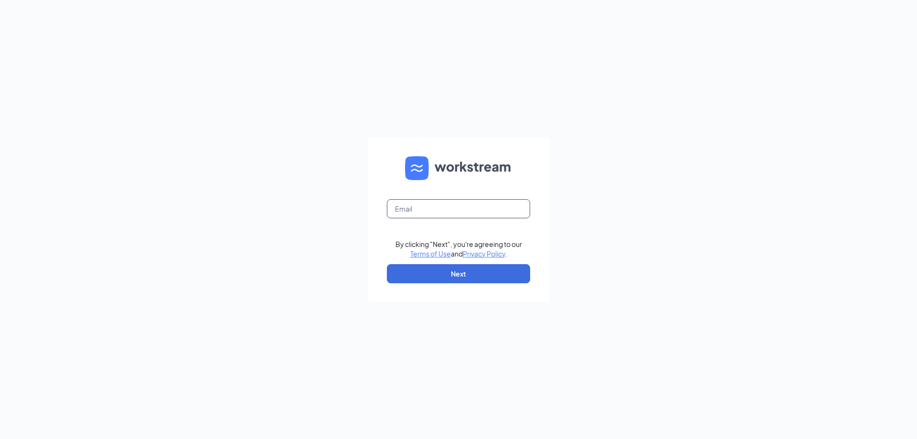
click at [467, 215] on input "text" at bounding box center [458, 208] width 143 height 19
type input "[EMAIL_ADDRESS][DOMAIN_NAME]"
click at [484, 277] on button "Next" at bounding box center [458, 273] width 143 height 19
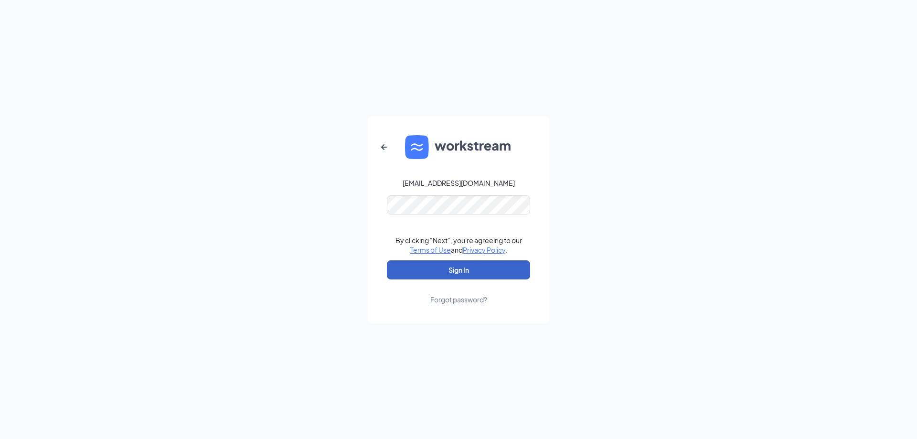
click at [478, 269] on button "Sign In" at bounding box center [458, 269] width 143 height 19
